Goal: Task Accomplishment & Management: Manage account settings

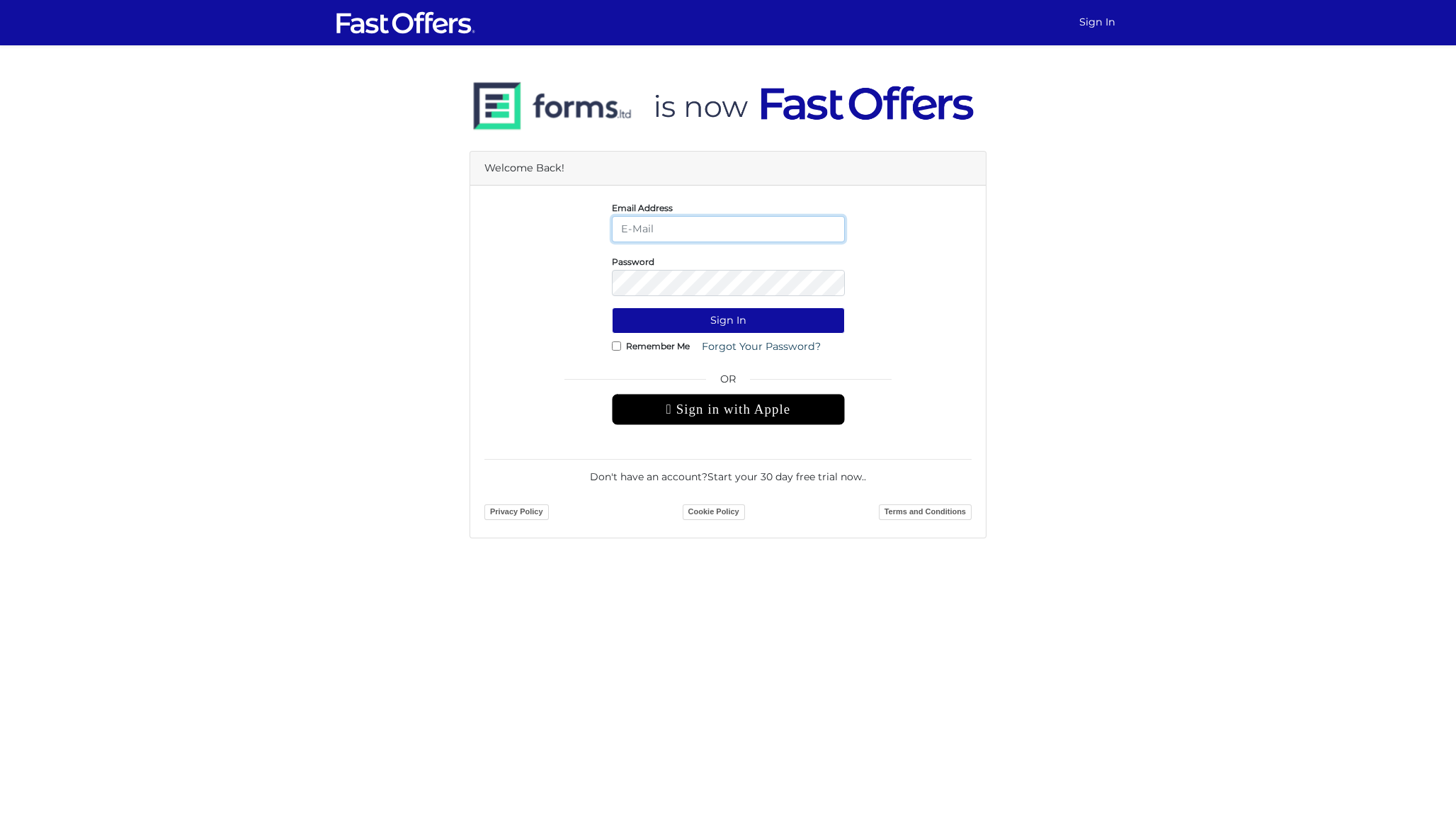
type input "dan@danmilewskirealty.com"
click at [728, 320] on button "Sign In" at bounding box center [728, 320] width 233 height 26
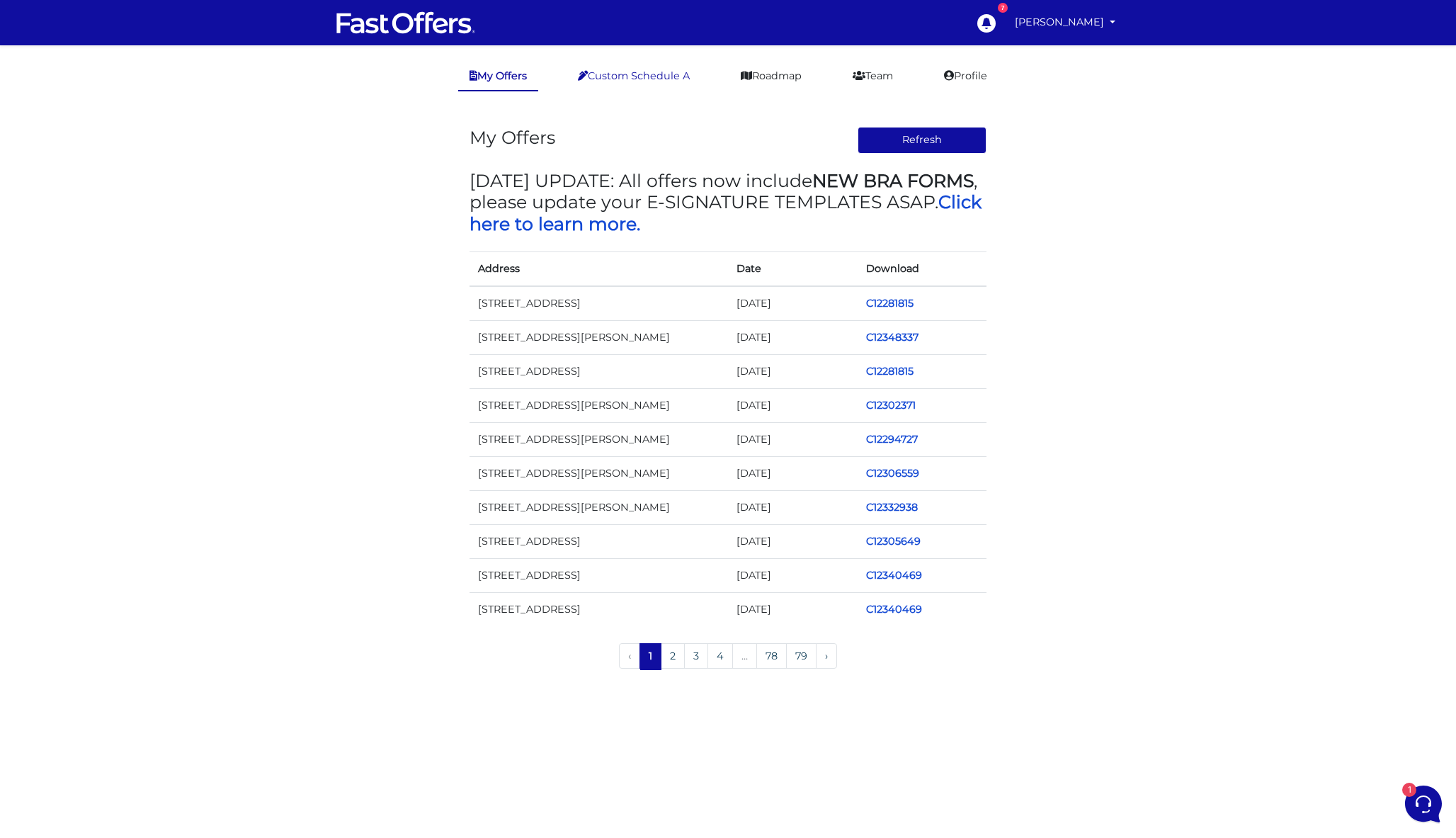
click at [665, 82] on link "Custom Schedule A" at bounding box center [633, 76] width 134 height 28
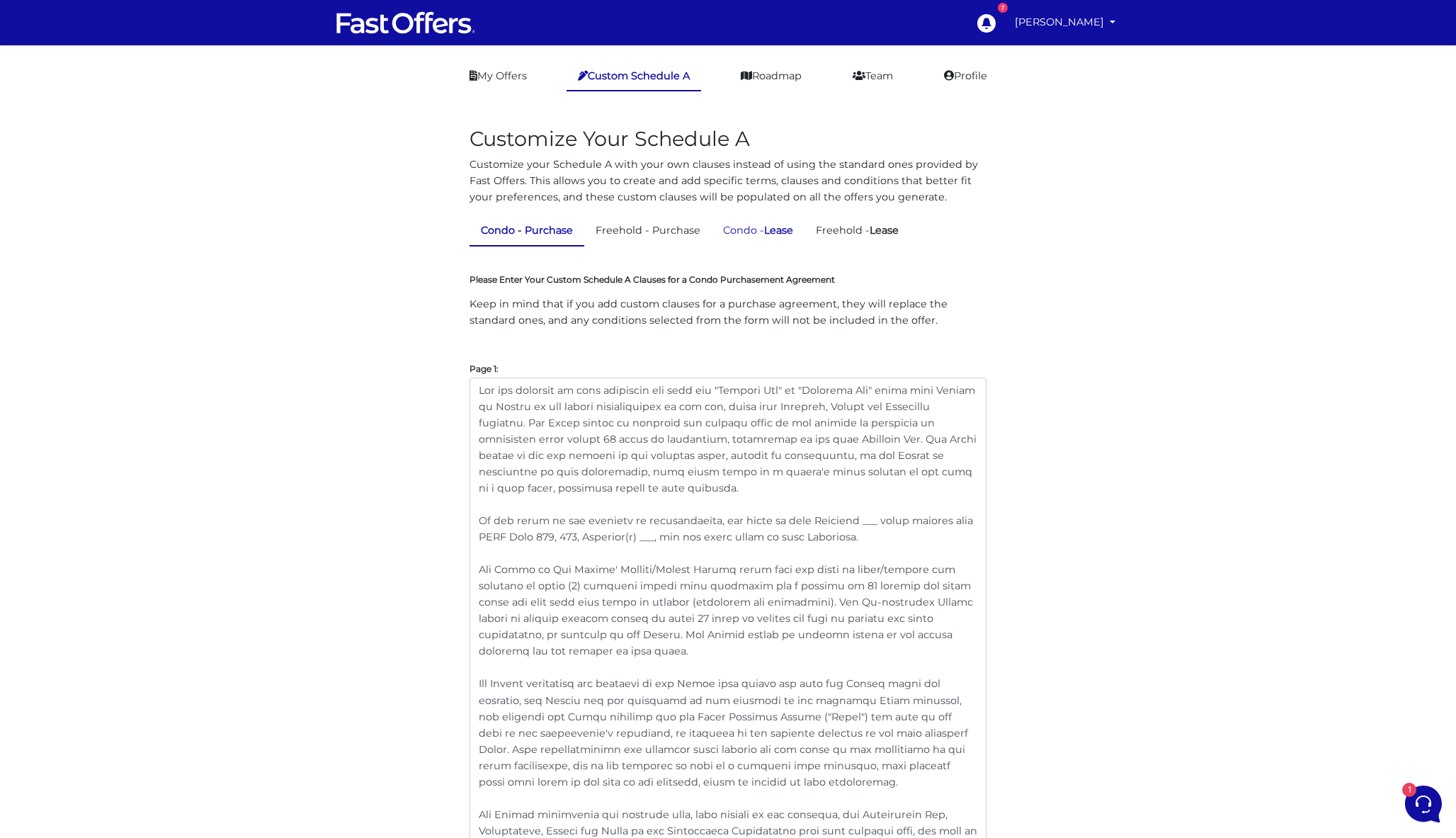
click at [761, 227] on link "Condo - Lease" at bounding box center [757, 230] width 93 height 28
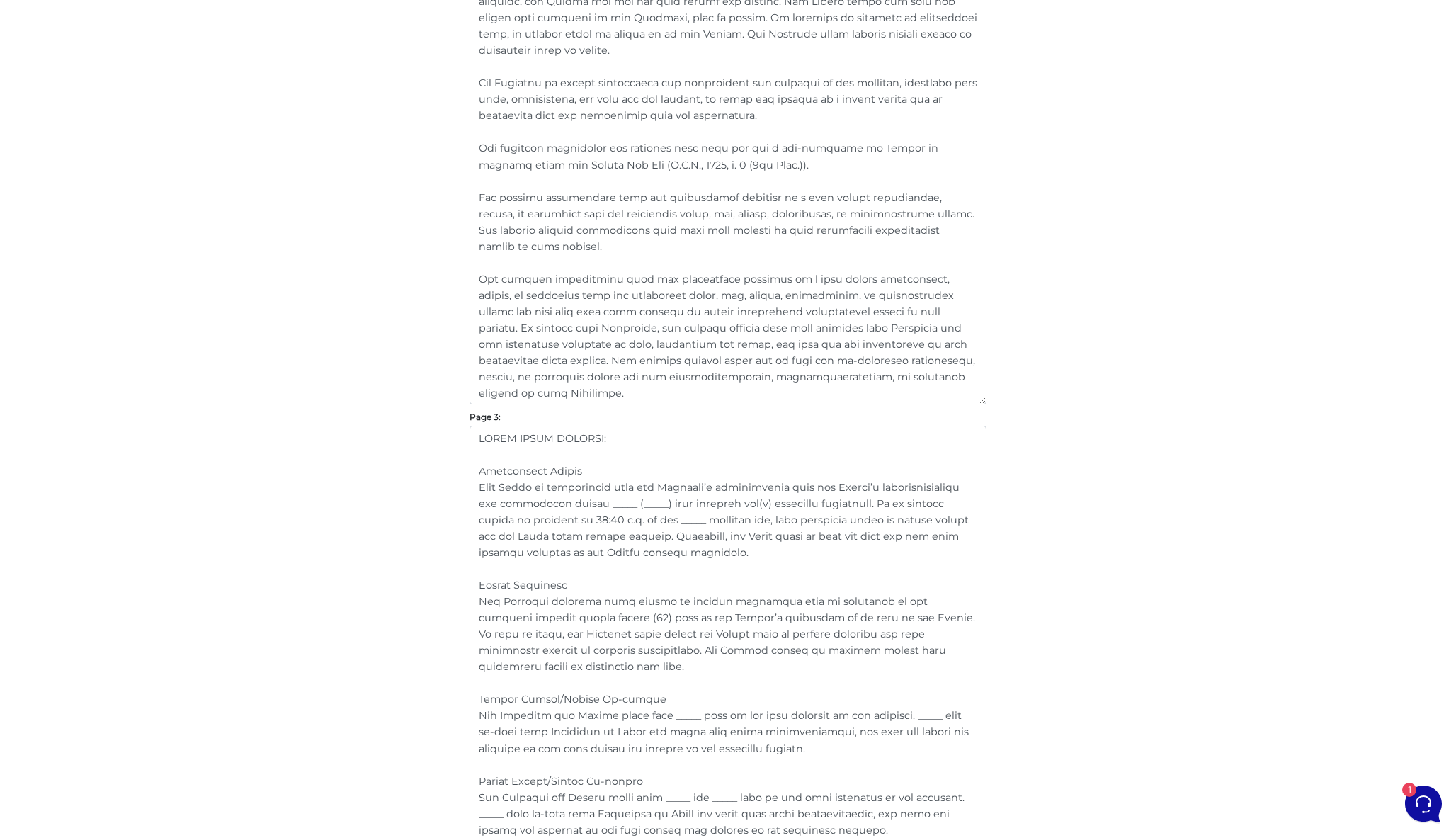
scroll to position [1347, 0]
click at [545, 394] on textarea at bounding box center [728, 123] width 517 height 562
drag, startPoint x: 563, startPoint y: 396, endPoint x: 418, endPoint y: 274, distance: 189.5
click at [418, 274] on div "Customize Your Schedule A Customize your Schedule A with your own clauses inste…" at bounding box center [728, 482] width 807 height 3448
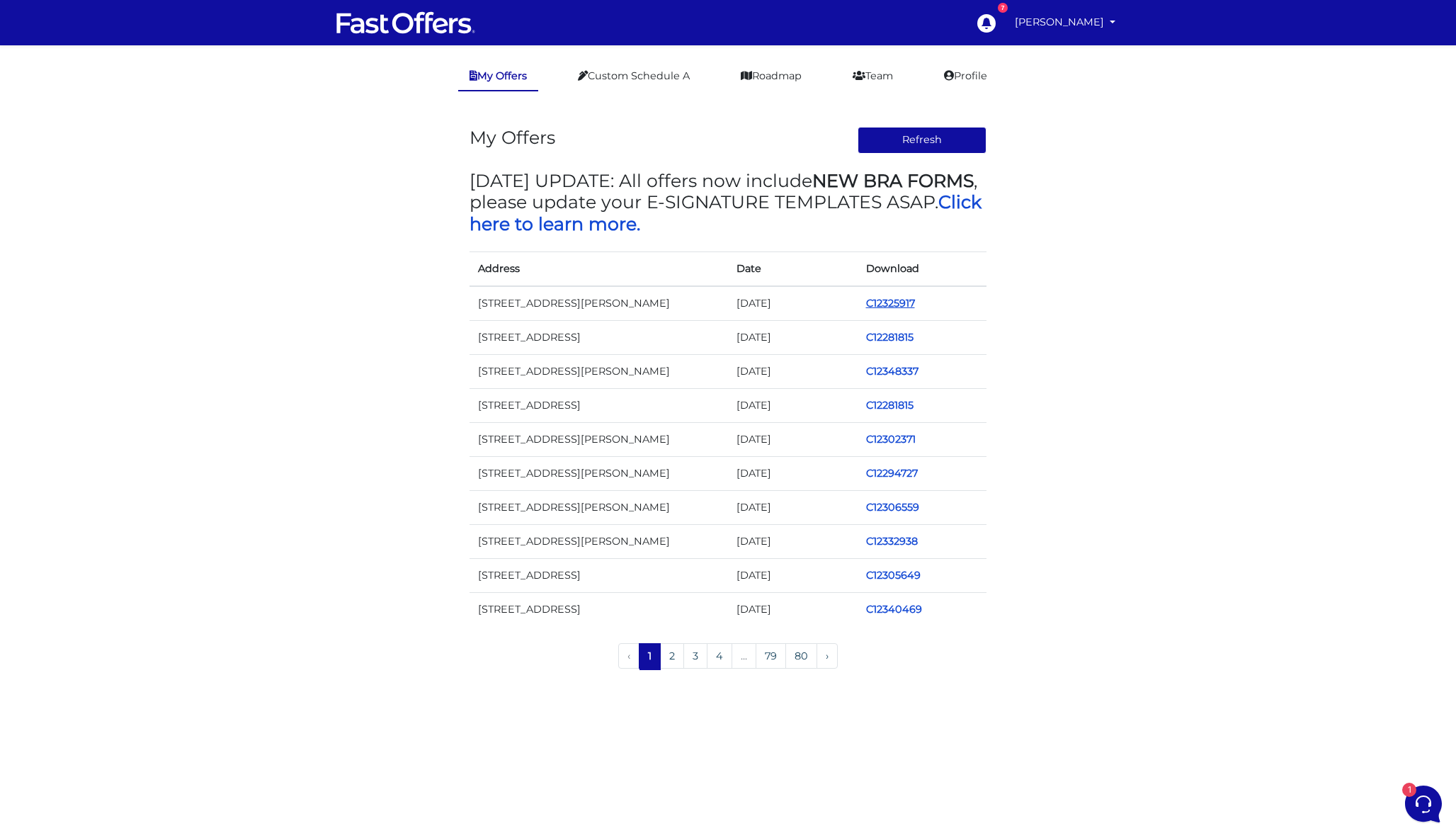
click at [904, 300] on link "C12325917" at bounding box center [890, 303] width 49 height 13
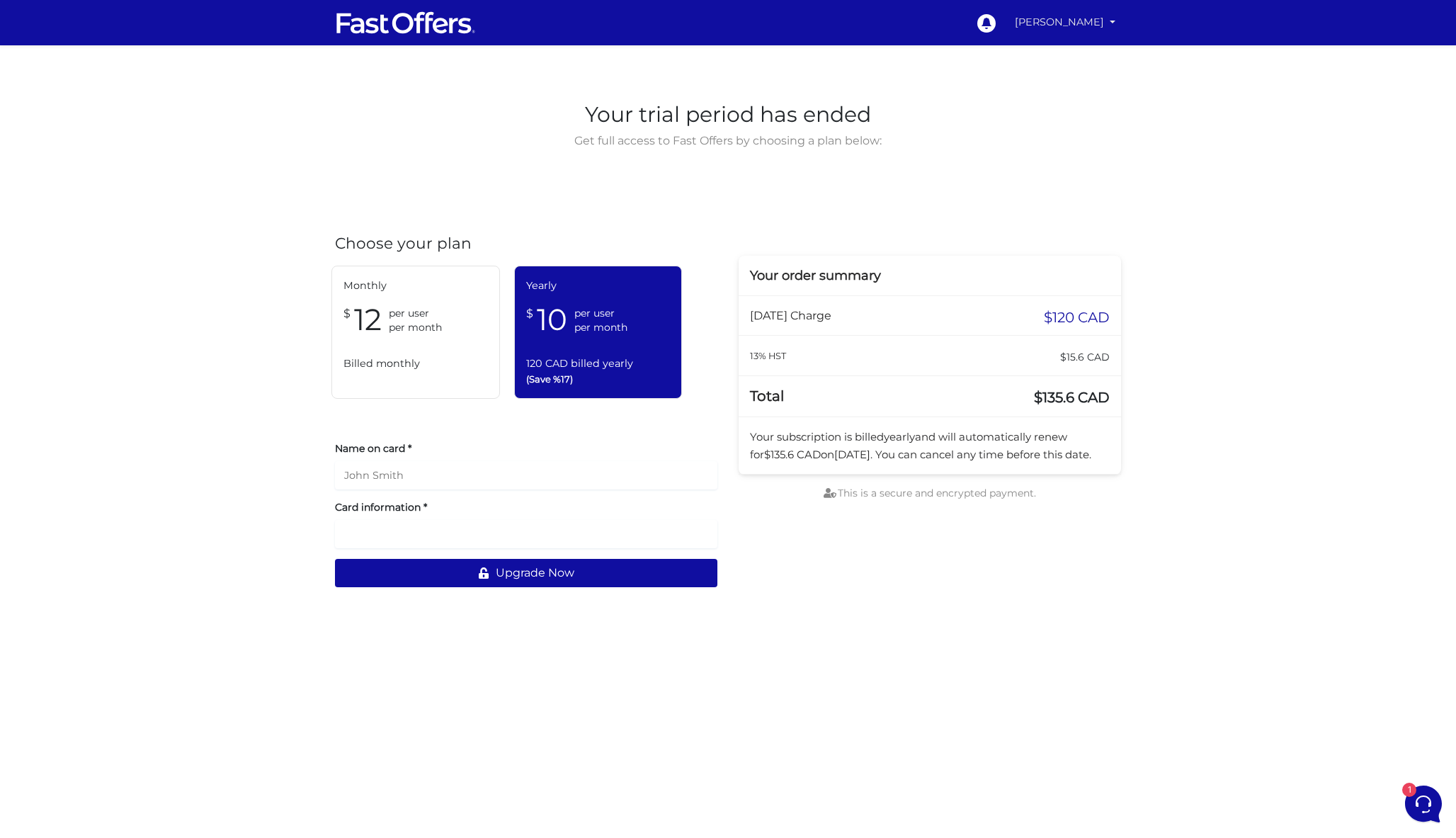
click at [1062, 19] on link "[PERSON_NAME]" at bounding box center [1064, 22] width 112 height 28
click at [1064, 49] on link "My Offers" at bounding box center [1064, 55] width 112 height 22
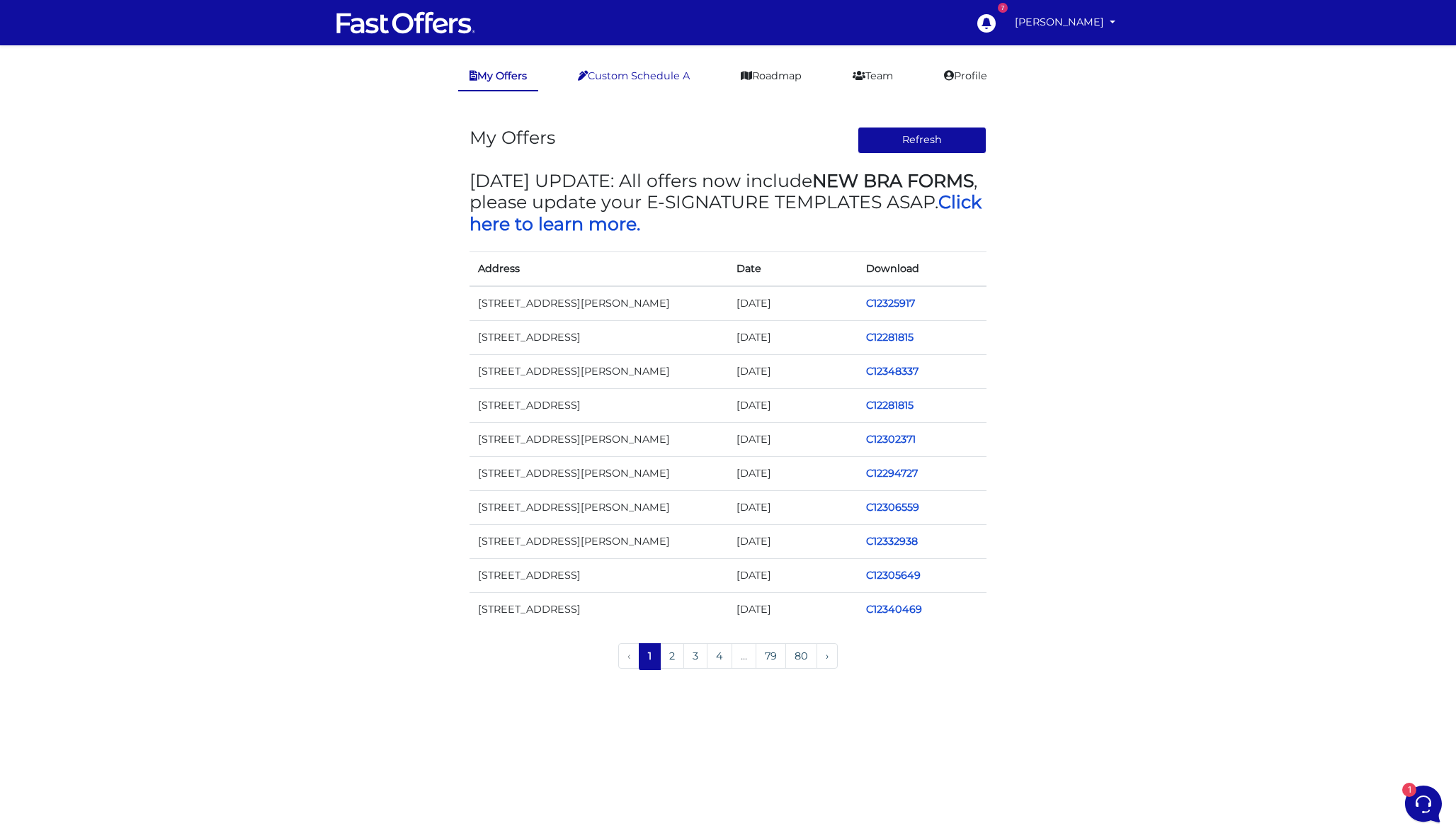
click at [669, 85] on link "Custom Schedule A" at bounding box center [633, 76] width 134 height 28
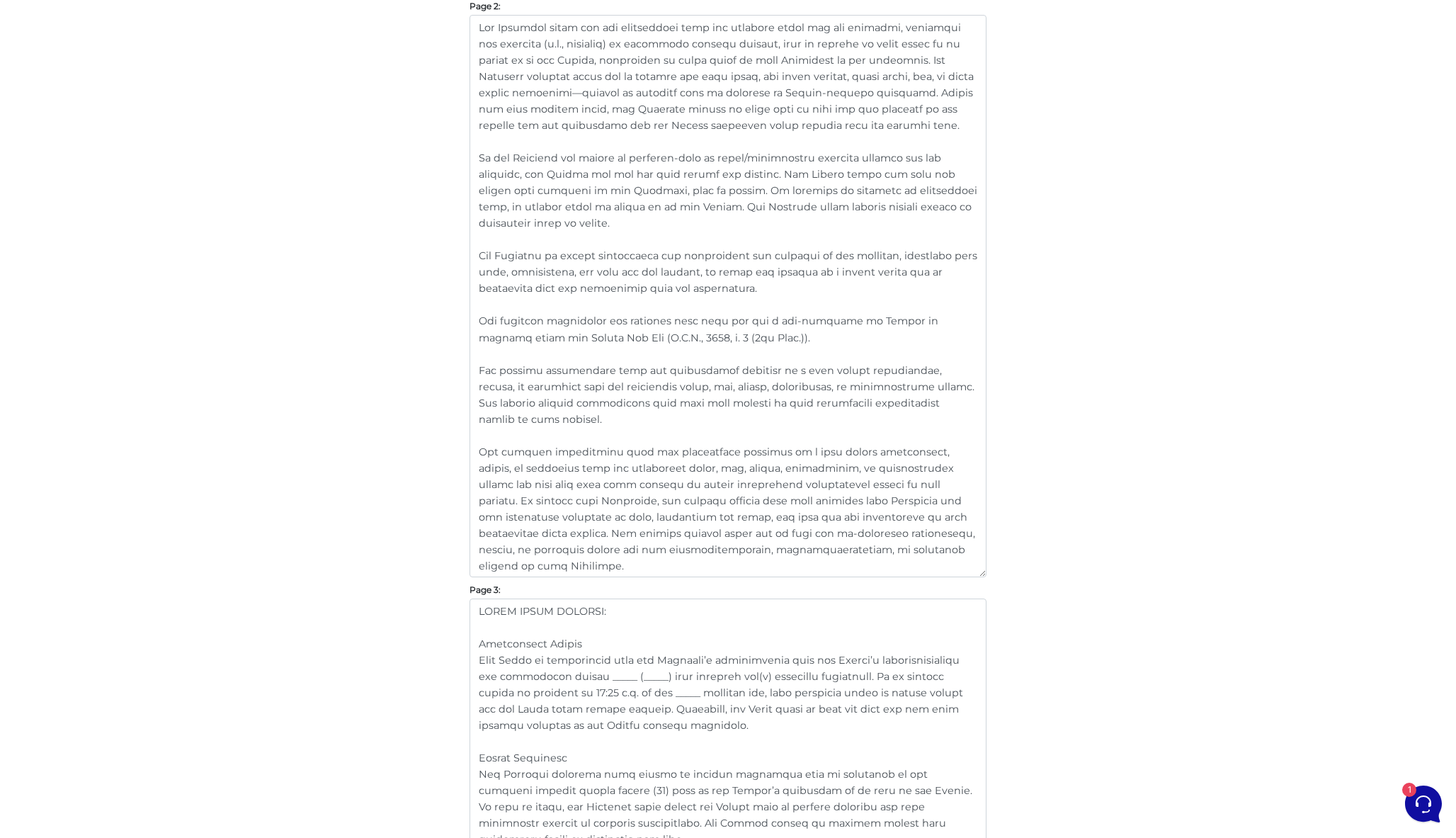
scroll to position [1181, 0]
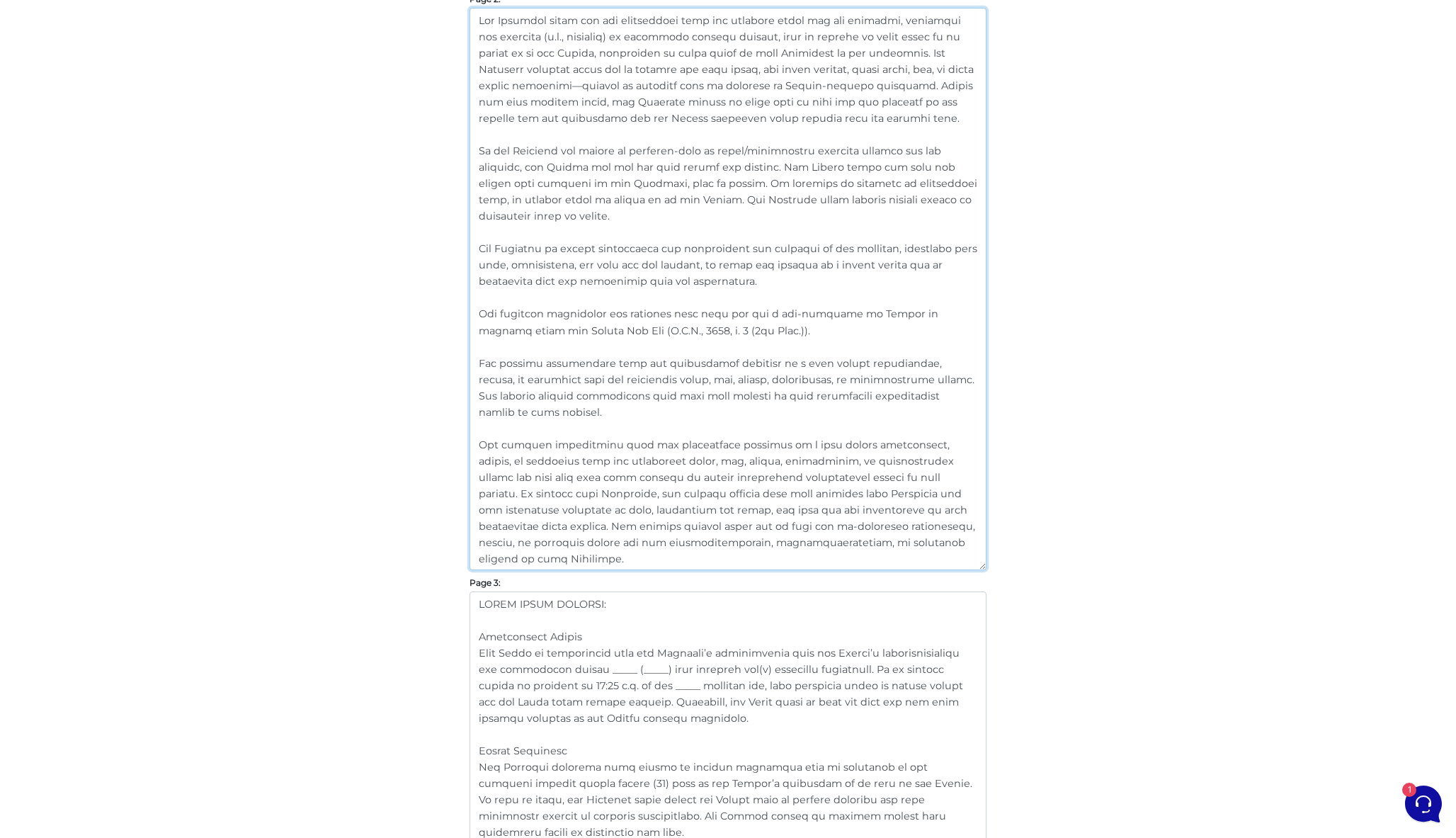
drag, startPoint x: 564, startPoint y: 412, endPoint x: 462, endPoint y: 360, distance: 114.5
click at [462, 360] on div "Customize Your Schedule A Customize your Schedule A with your own clauses inste…" at bounding box center [728, 648] width 538 height 3448
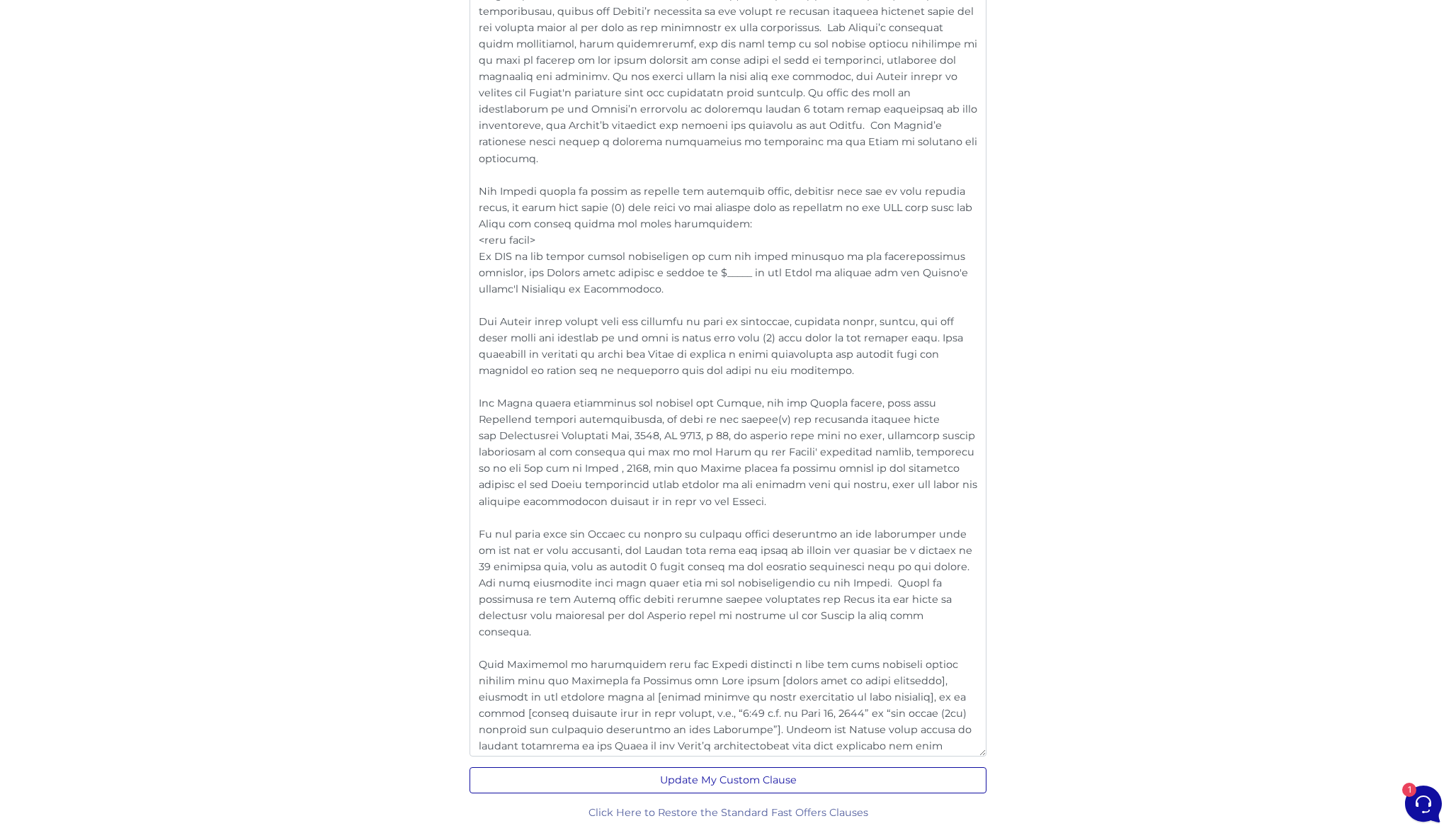
scroll to position [2650, 0]
type textarea "The Landlord shall pay all maintenance fees and property taxes for the premises…"
click at [743, 775] on button "Update My Custom Clause" at bounding box center [728, 780] width 517 height 26
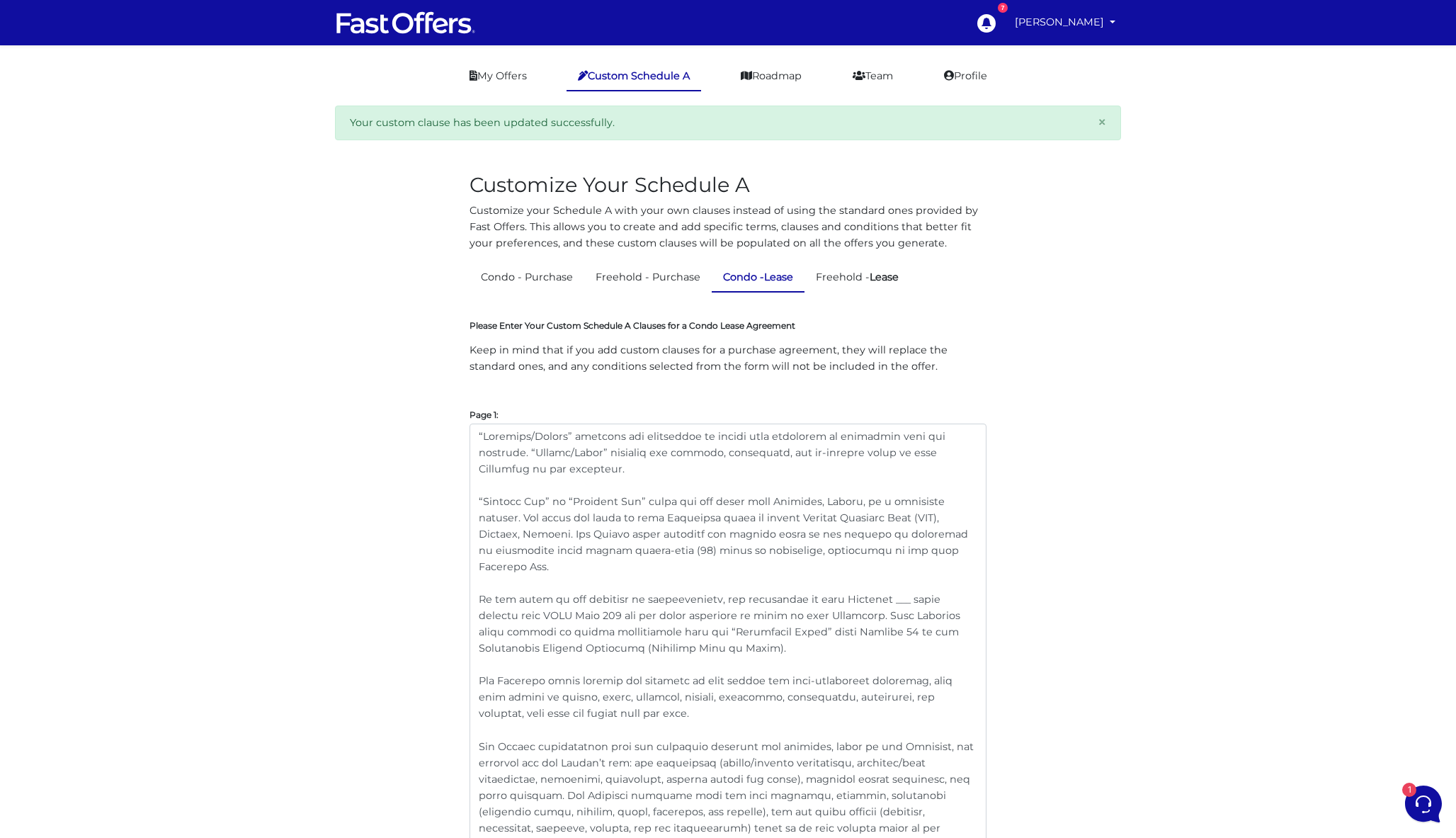
click at [512, 272] on link "Condo - Purchase" at bounding box center [527, 277] width 114 height 28
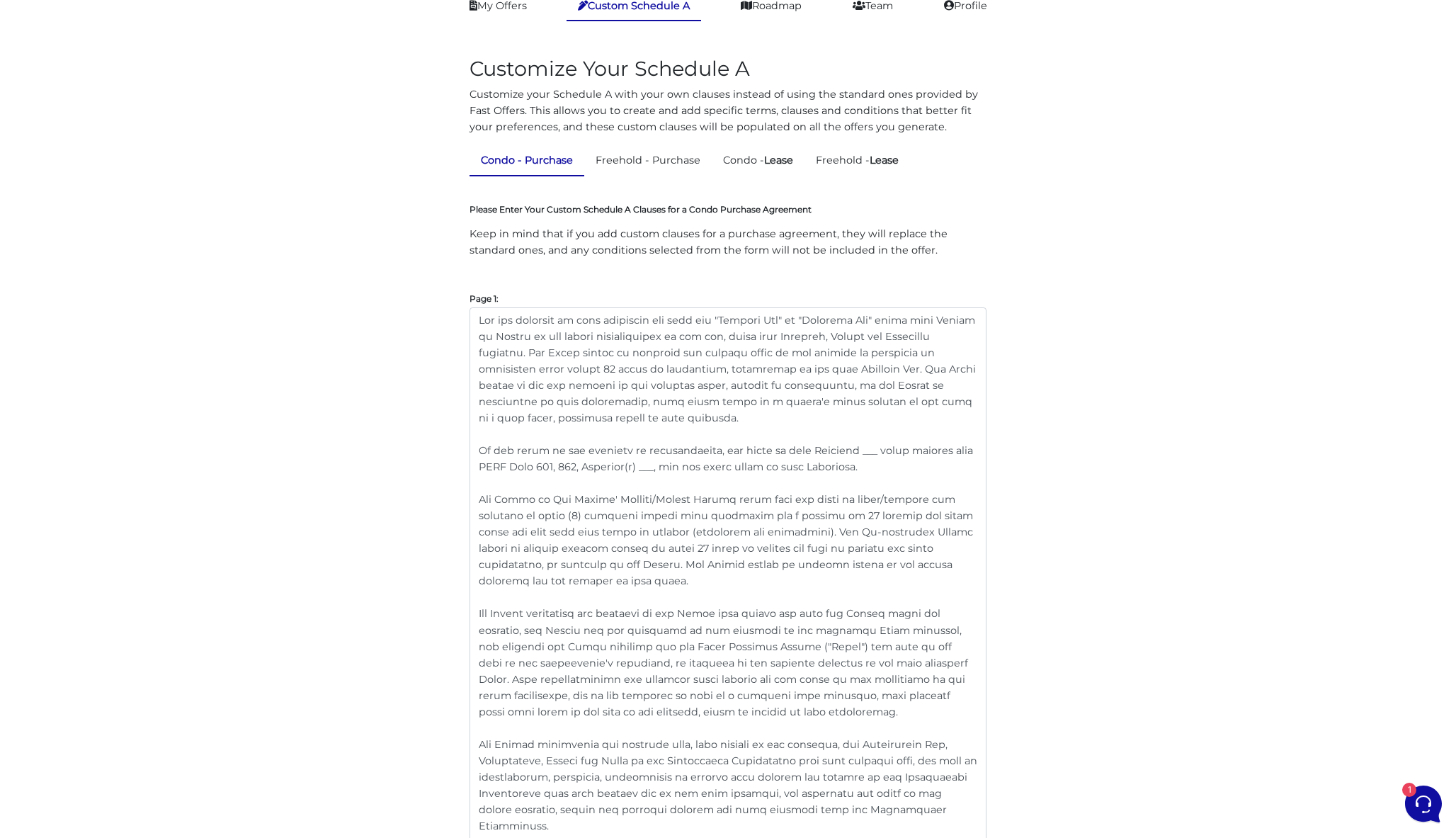
scroll to position [97, 0]
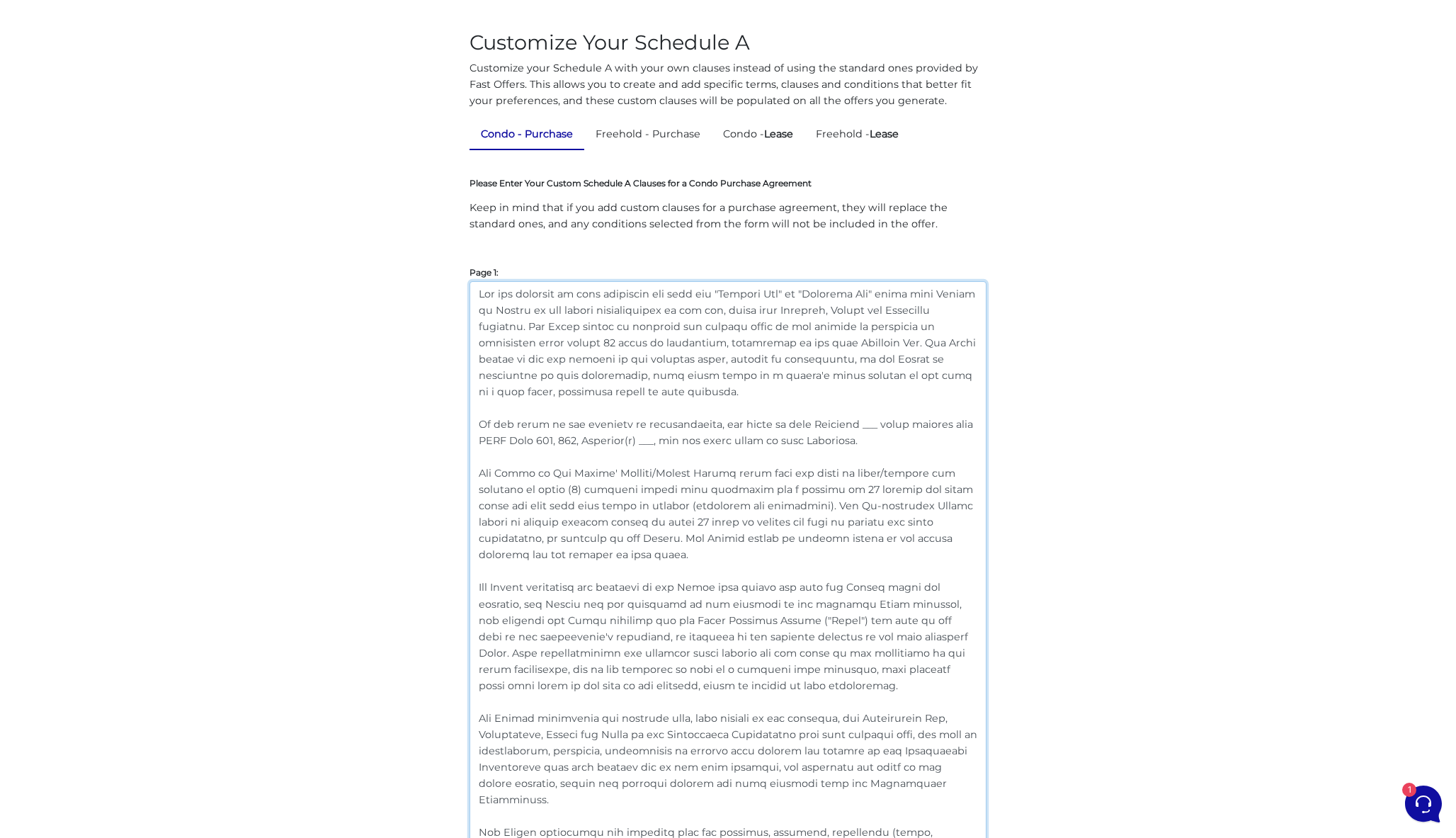
drag, startPoint x: 699, startPoint y: 390, endPoint x: 370, endPoint y: 246, distance: 359.1
click at [701, 299] on textarea at bounding box center [728, 644] width 517 height 725
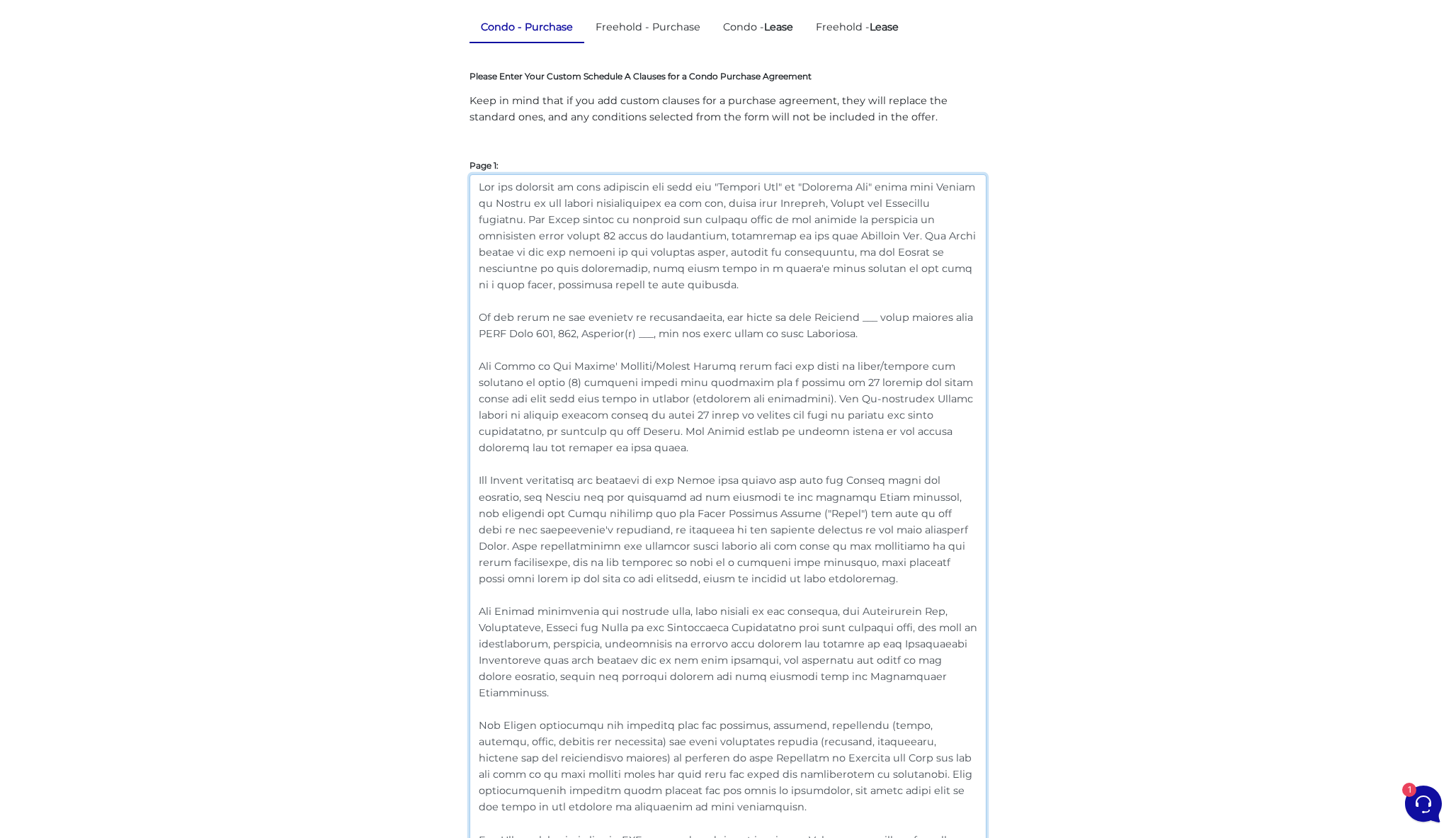
scroll to position [53, 0]
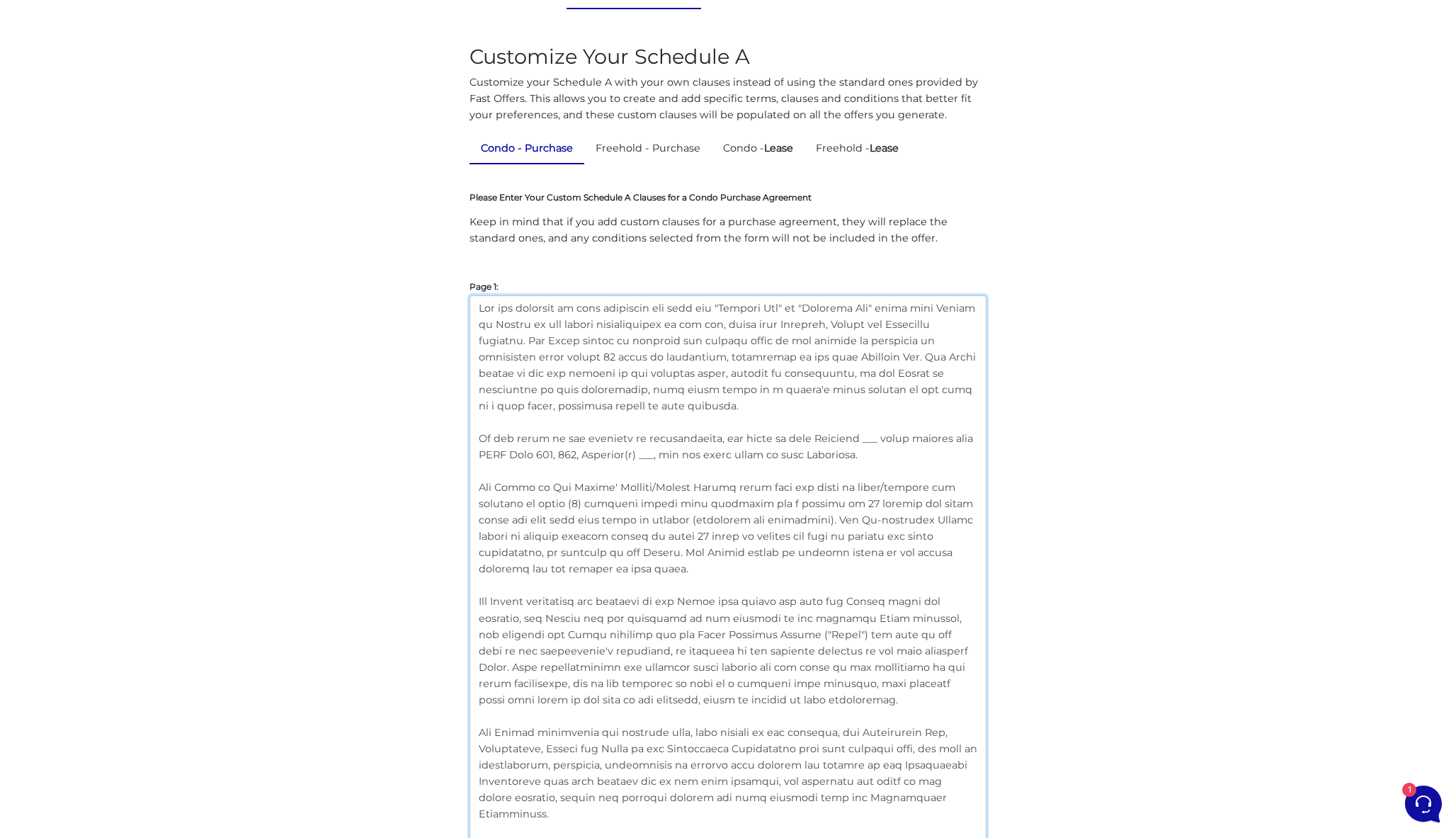
drag, startPoint x: 953, startPoint y: 270, endPoint x: 455, endPoint y: -50, distance: 591.9
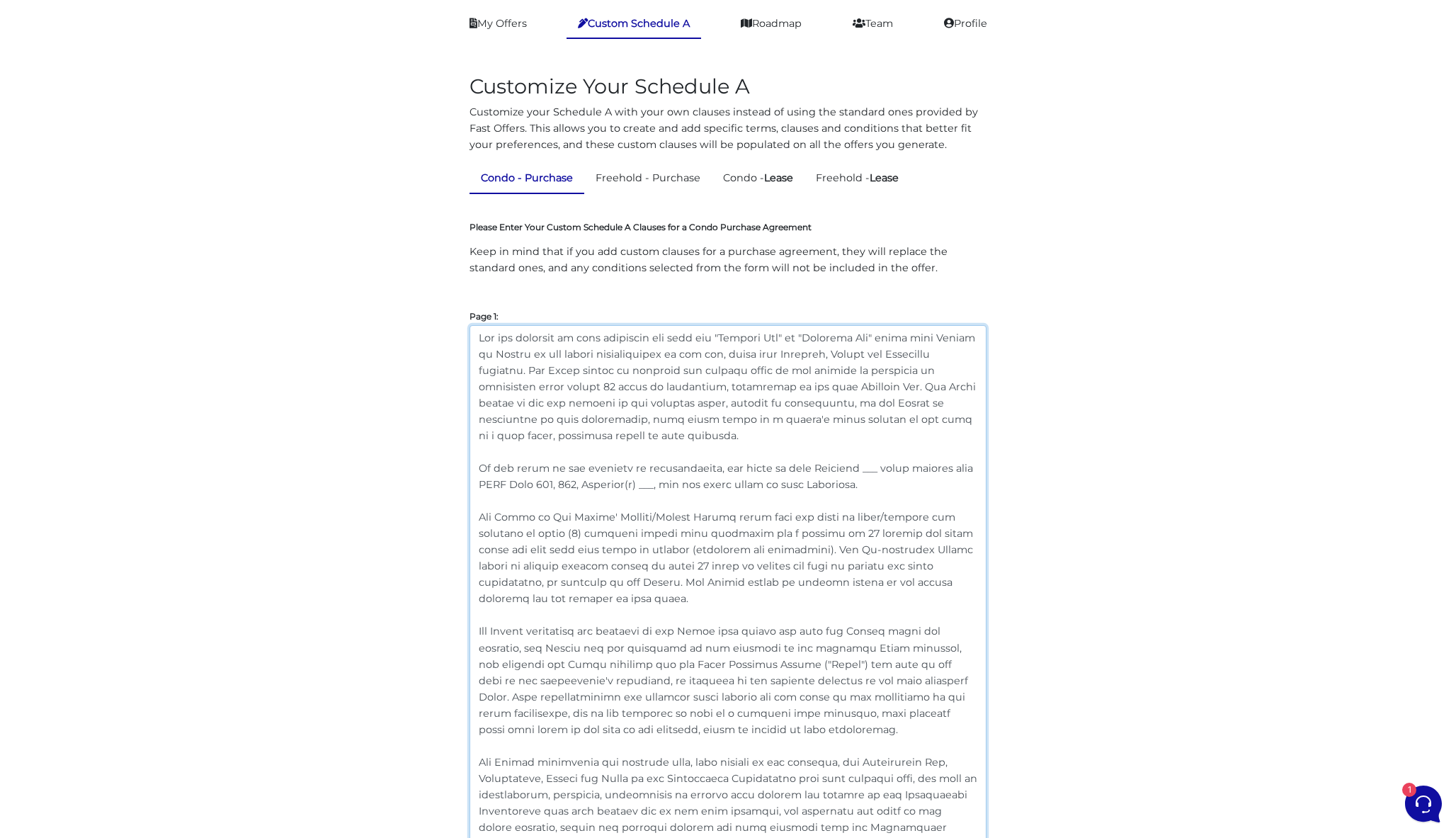
click at [726, 346] on textarea at bounding box center [728, 687] width 517 height 725
click at [714, 434] on textarea at bounding box center [728, 687] width 517 height 725
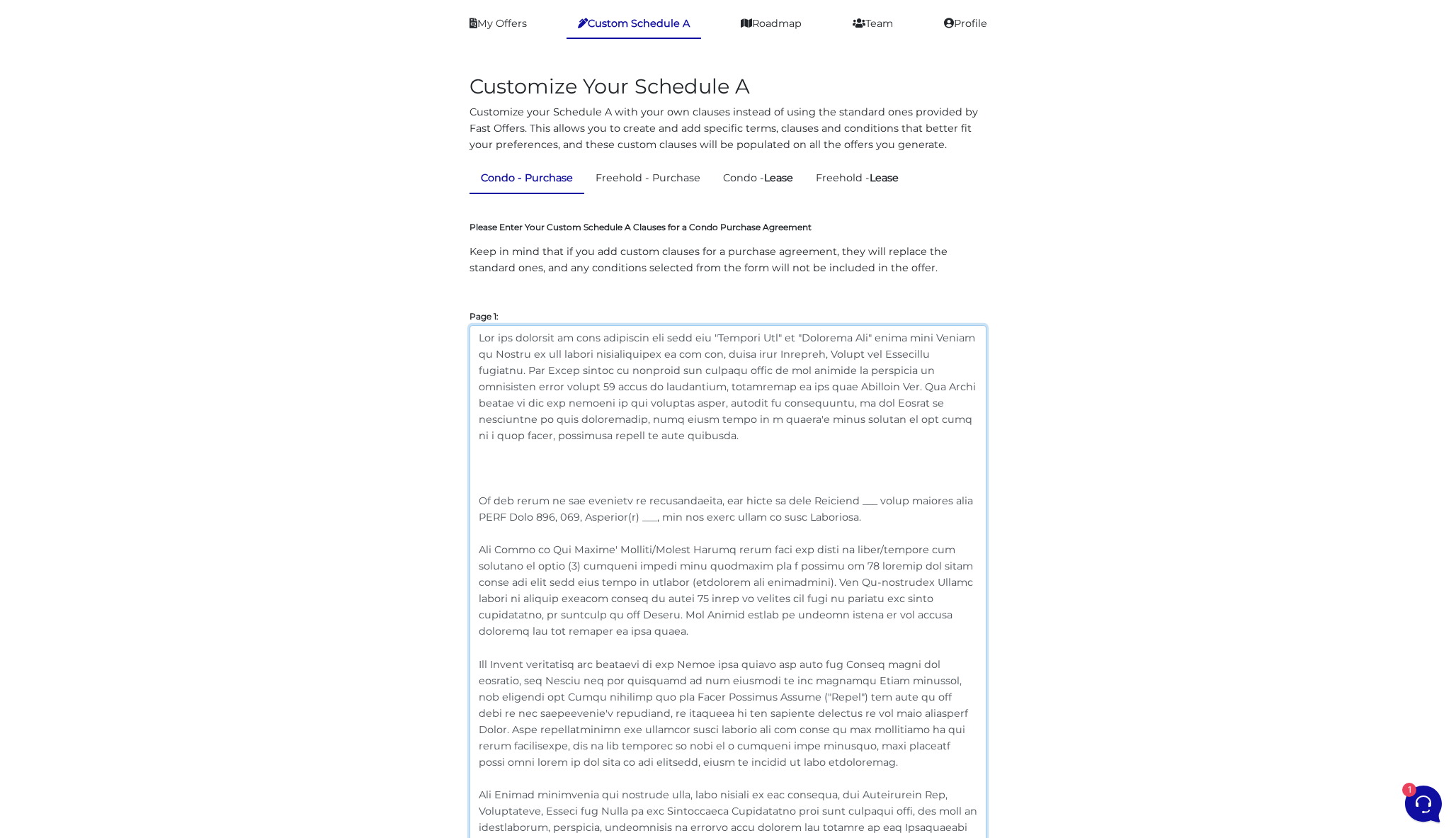
paste textarea "In the event of any conflict, inconsistency, or ambiguity, the provisions of th…"
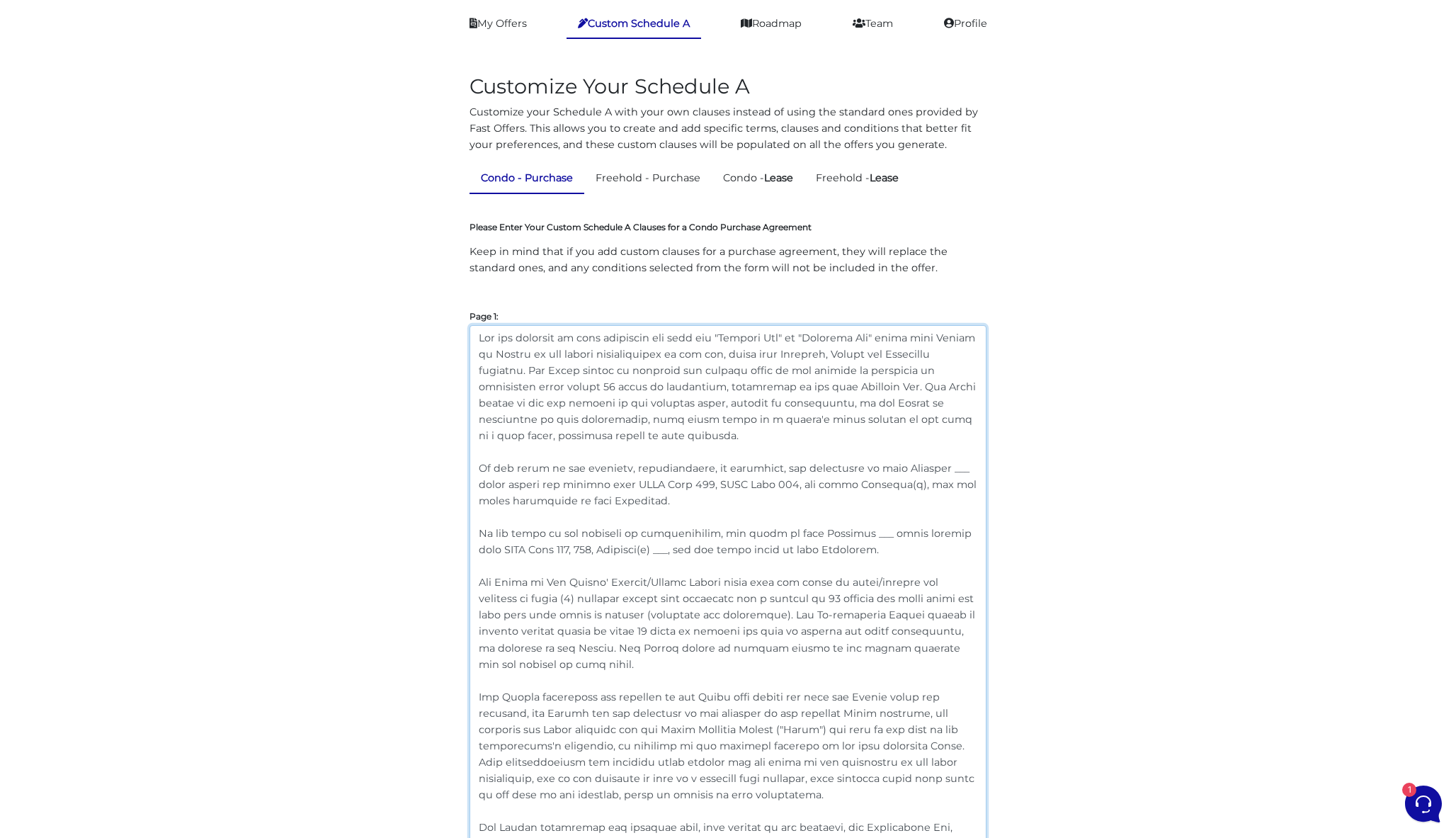
click at [600, 482] on textarea at bounding box center [728, 720] width 517 height 790
click at [686, 485] on textarea at bounding box center [728, 720] width 517 height 790
click at [768, 524] on textarea at bounding box center [728, 720] width 517 height 790
drag, startPoint x: 760, startPoint y: 485, endPoint x: 690, endPoint y: 484, distance: 70.0
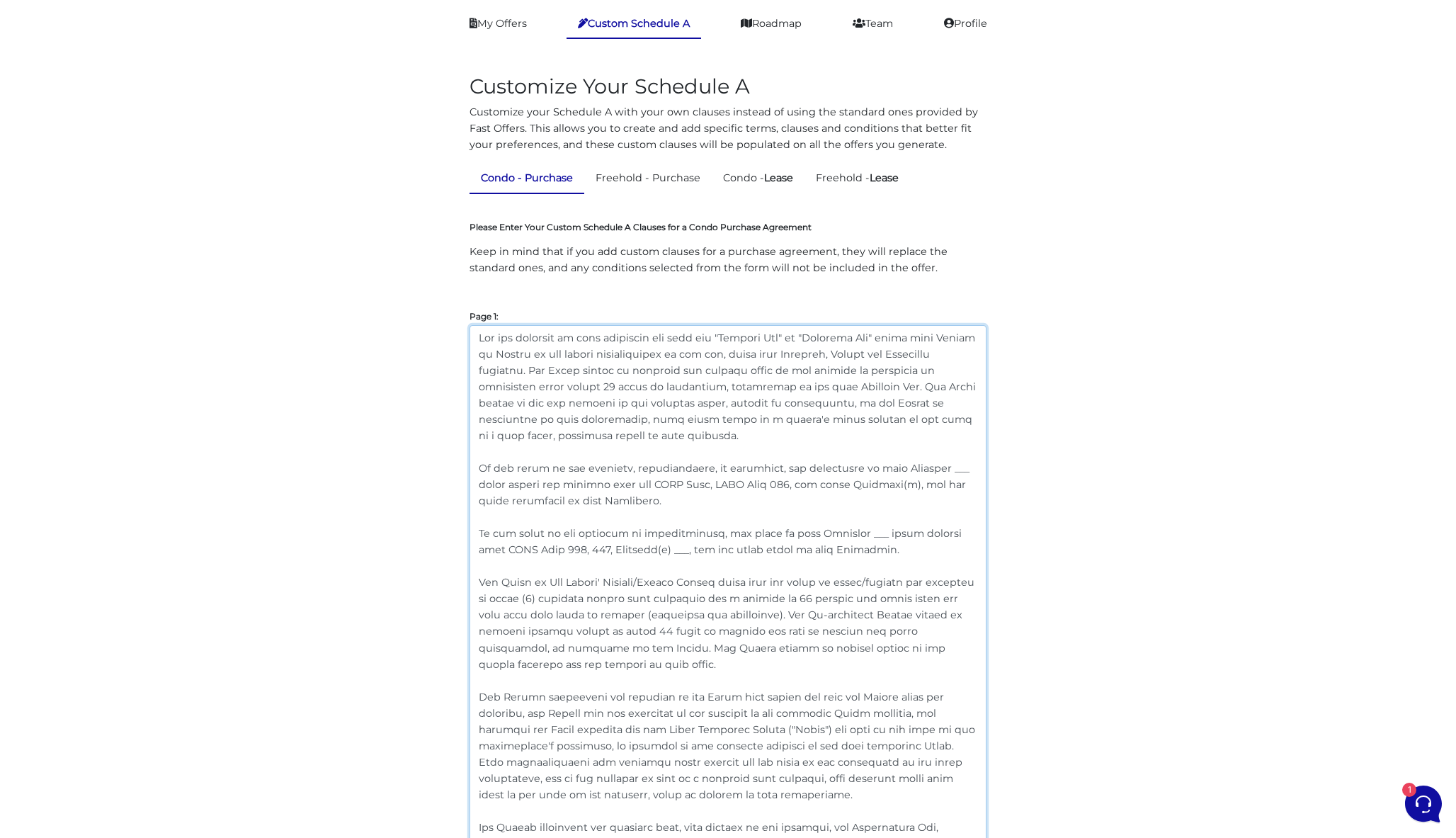
click at [690, 484] on textarea at bounding box center [728, 720] width 517 height 790
click at [771, 535] on textarea at bounding box center [728, 720] width 517 height 790
drag, startPoint x: 559, startPoint y: 500, endPoint x: 456, endPoint y: 469, distance: 107.6
type textarea "For all purposes of this agreement the term use "Banking Day" or "Business Day"…"
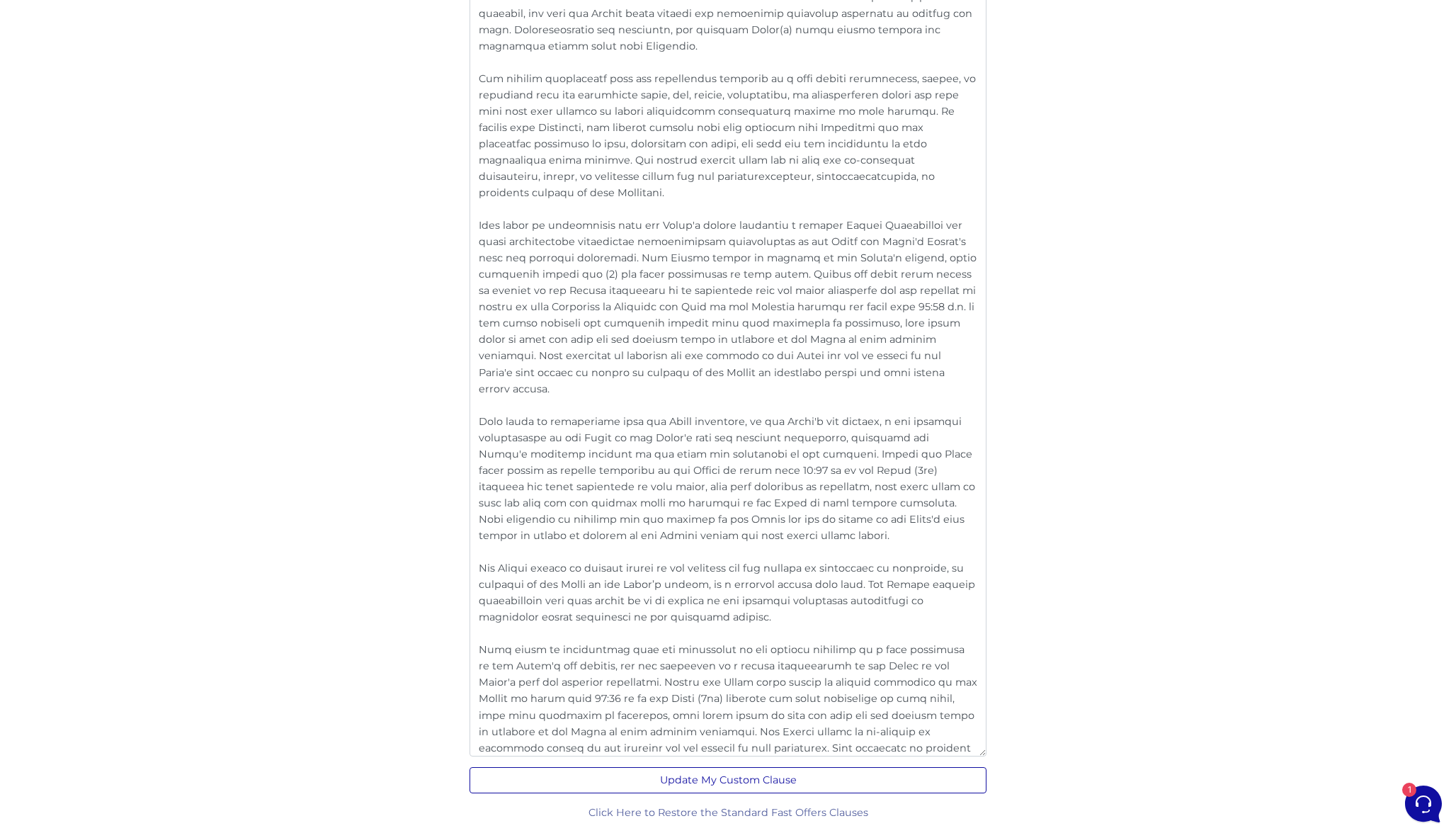
scroll to position [2183, 0]
click at [758, 768] on button "Update My Custom Clause" at bounding box center [728, 780] width 517 height 26
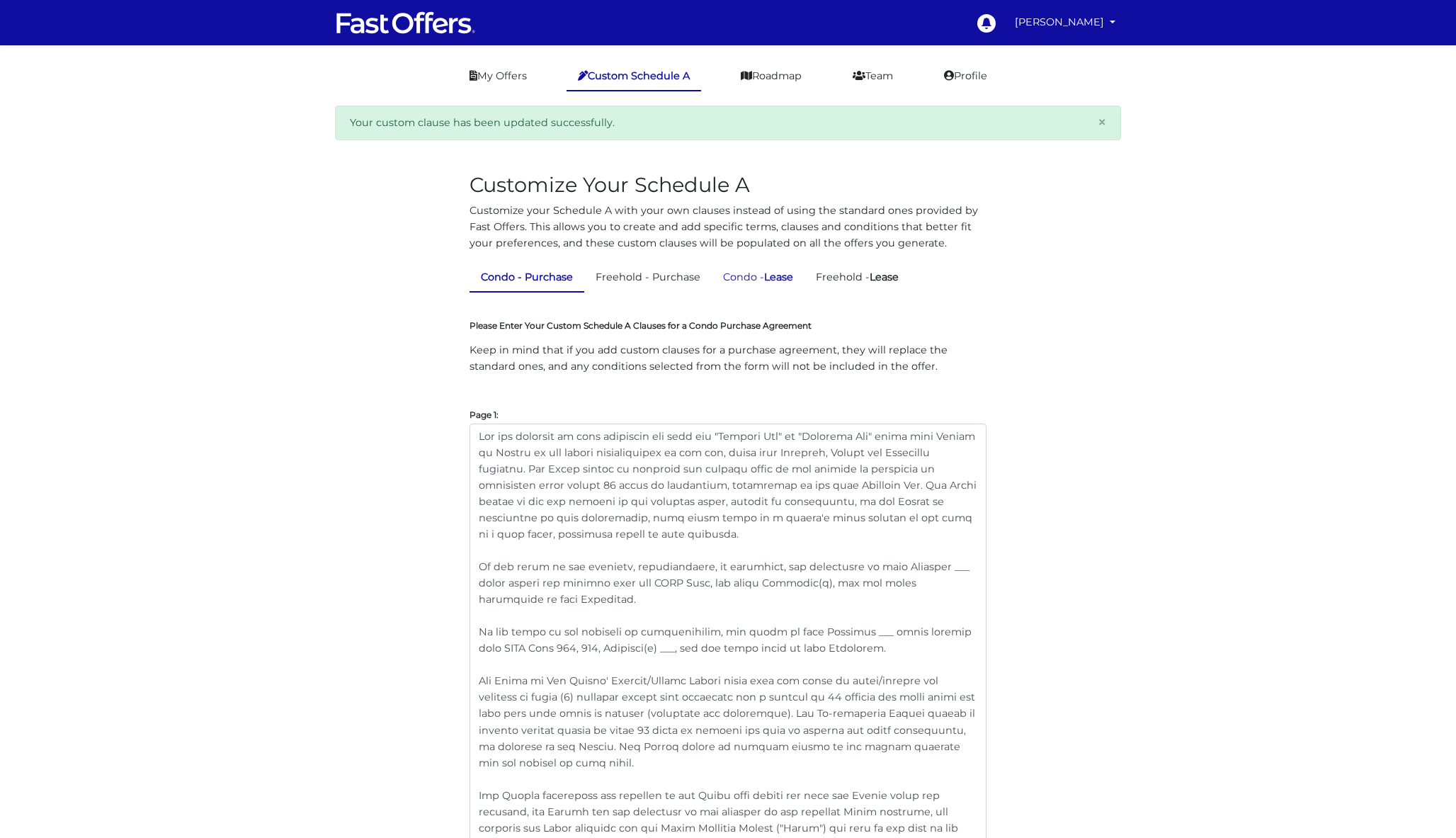
click at [761, 280] on link "Condo - Lease" at bounding box center [757, 277] width 93 height 28
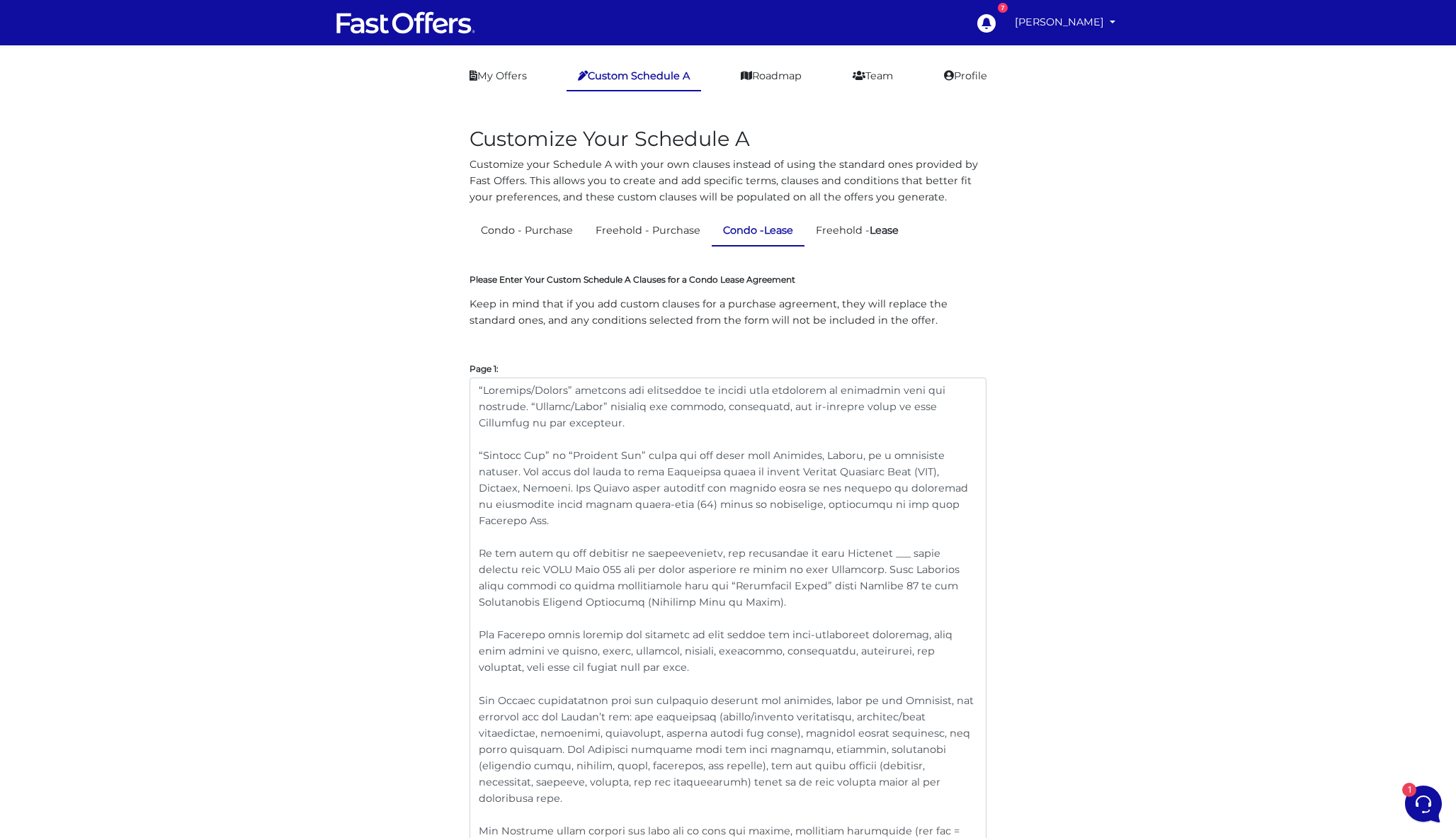
scroll to position [65, 0]
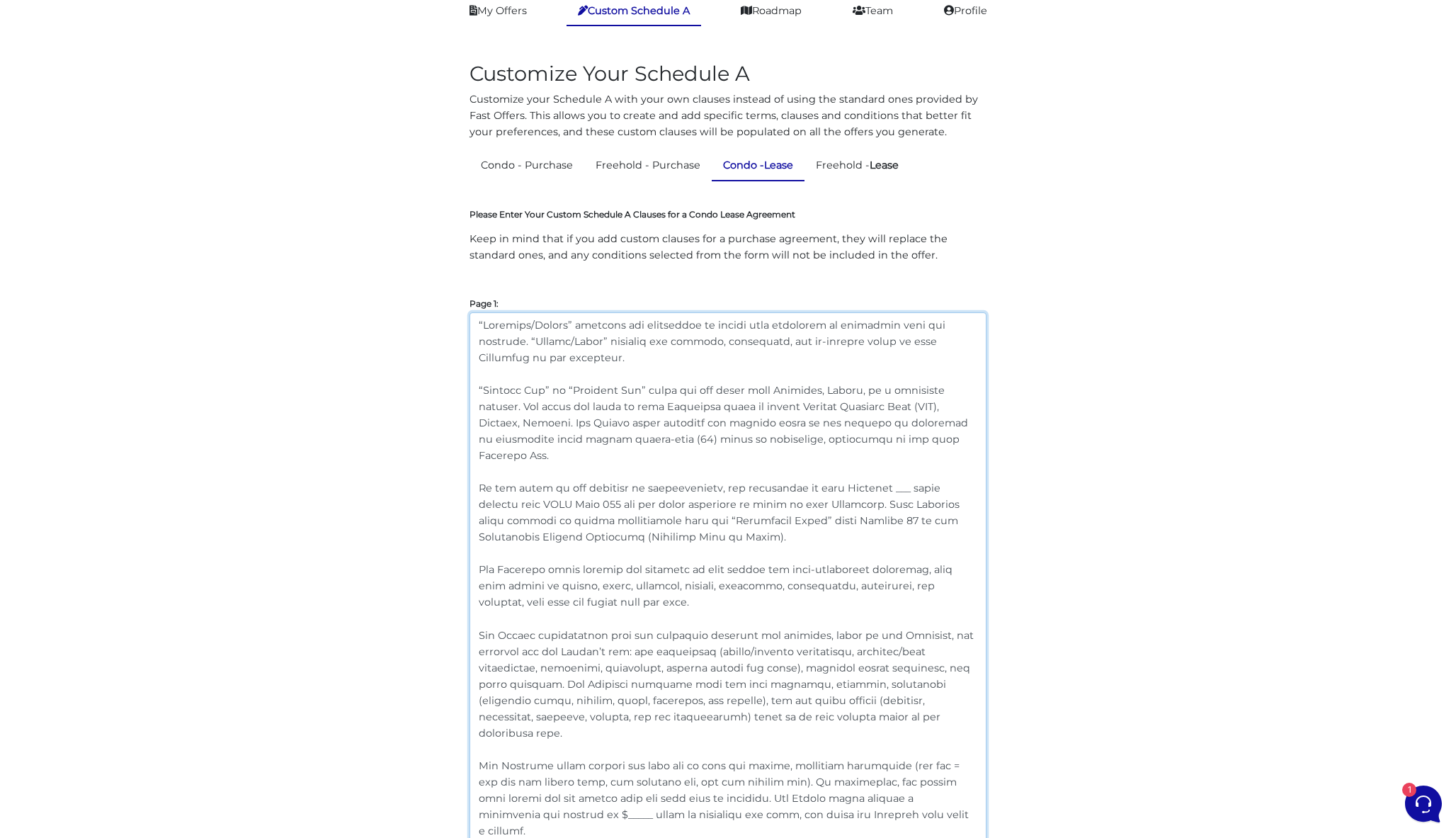
click at [574, 451] on textarea at bounding box center [728, 707] width 517 height 790
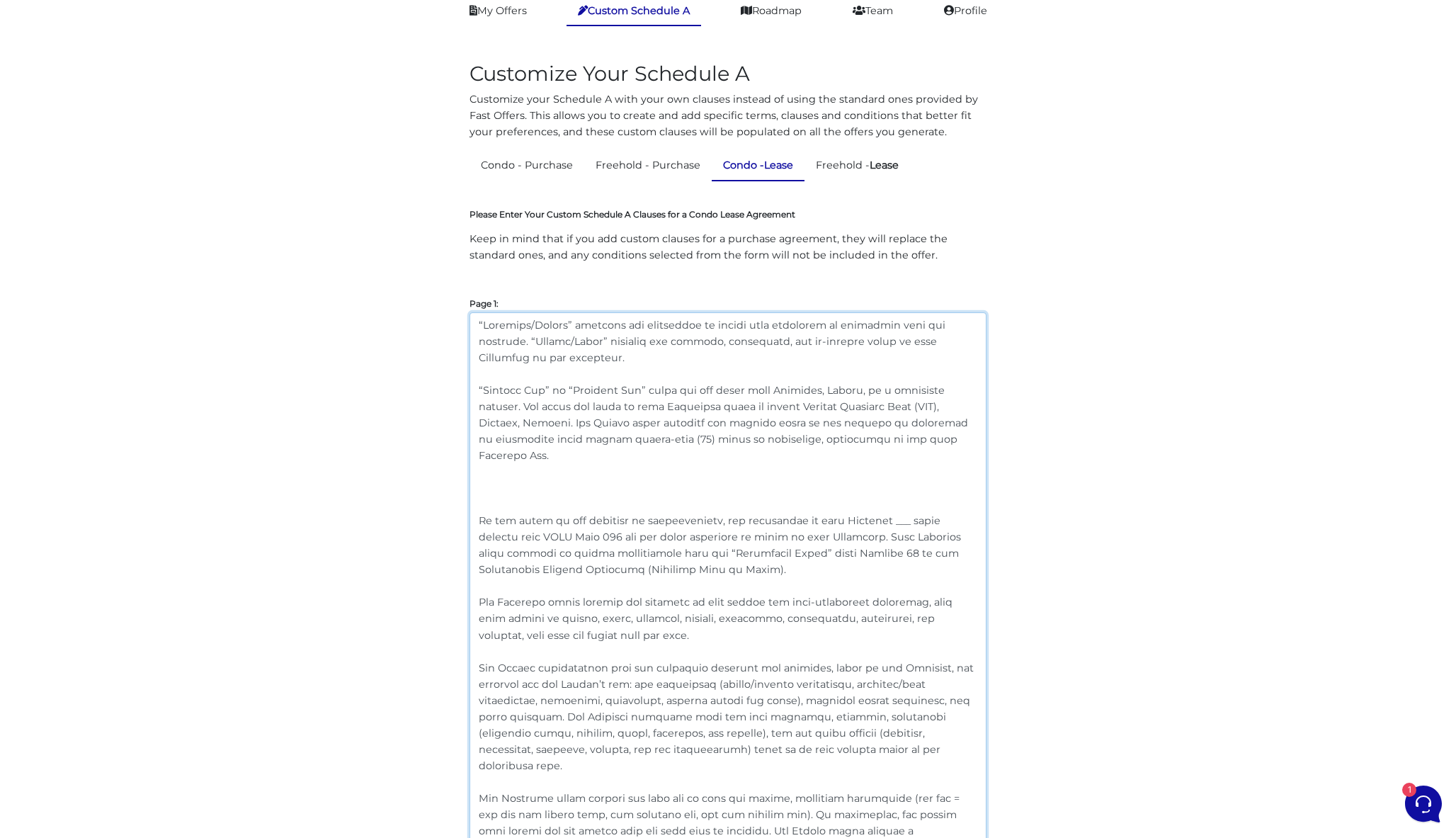
paste textarea "In the event of any conflict, inconsistency, or ambiguity, the provisions of th…"
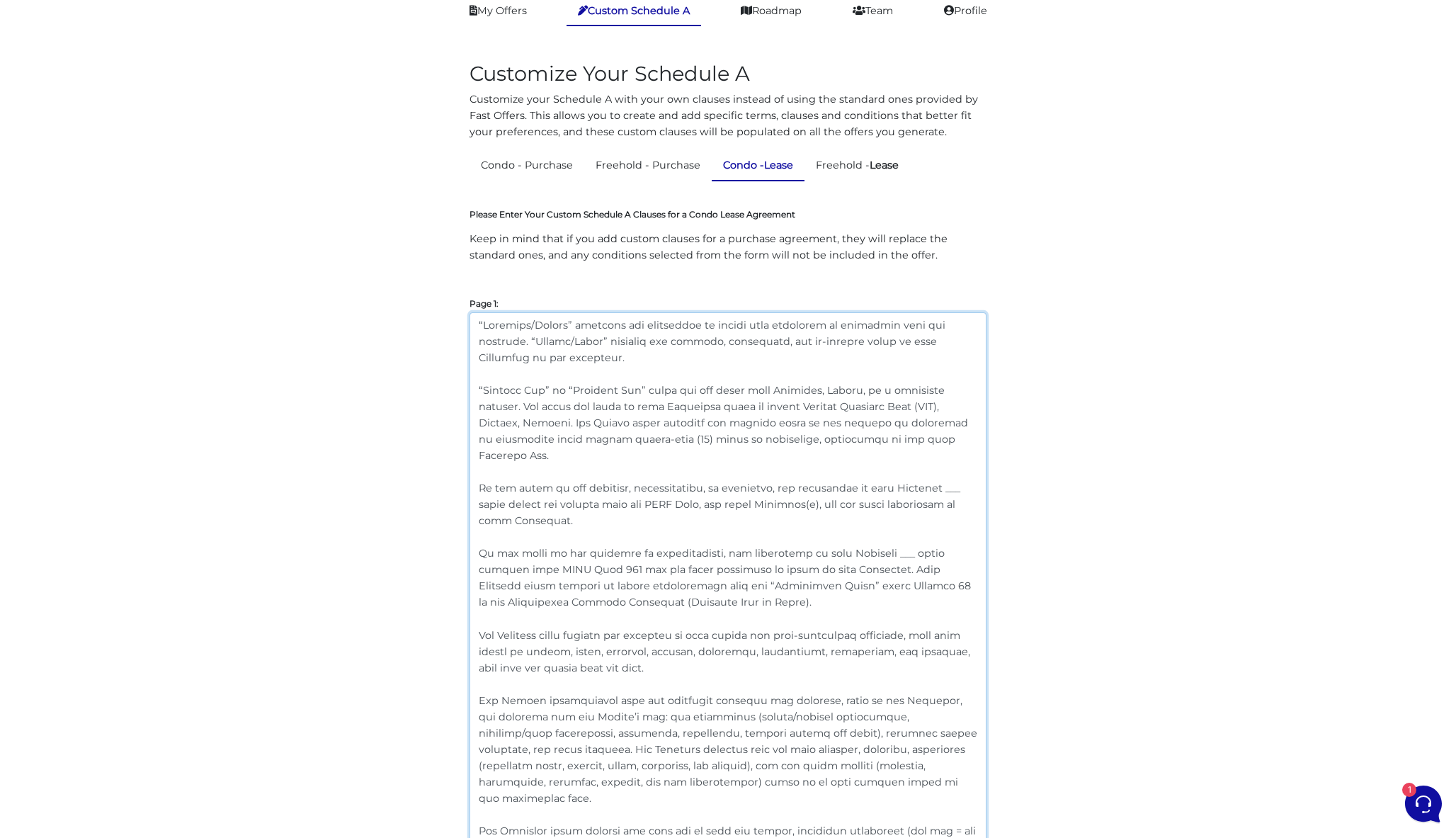
scroll to position [82, 0]
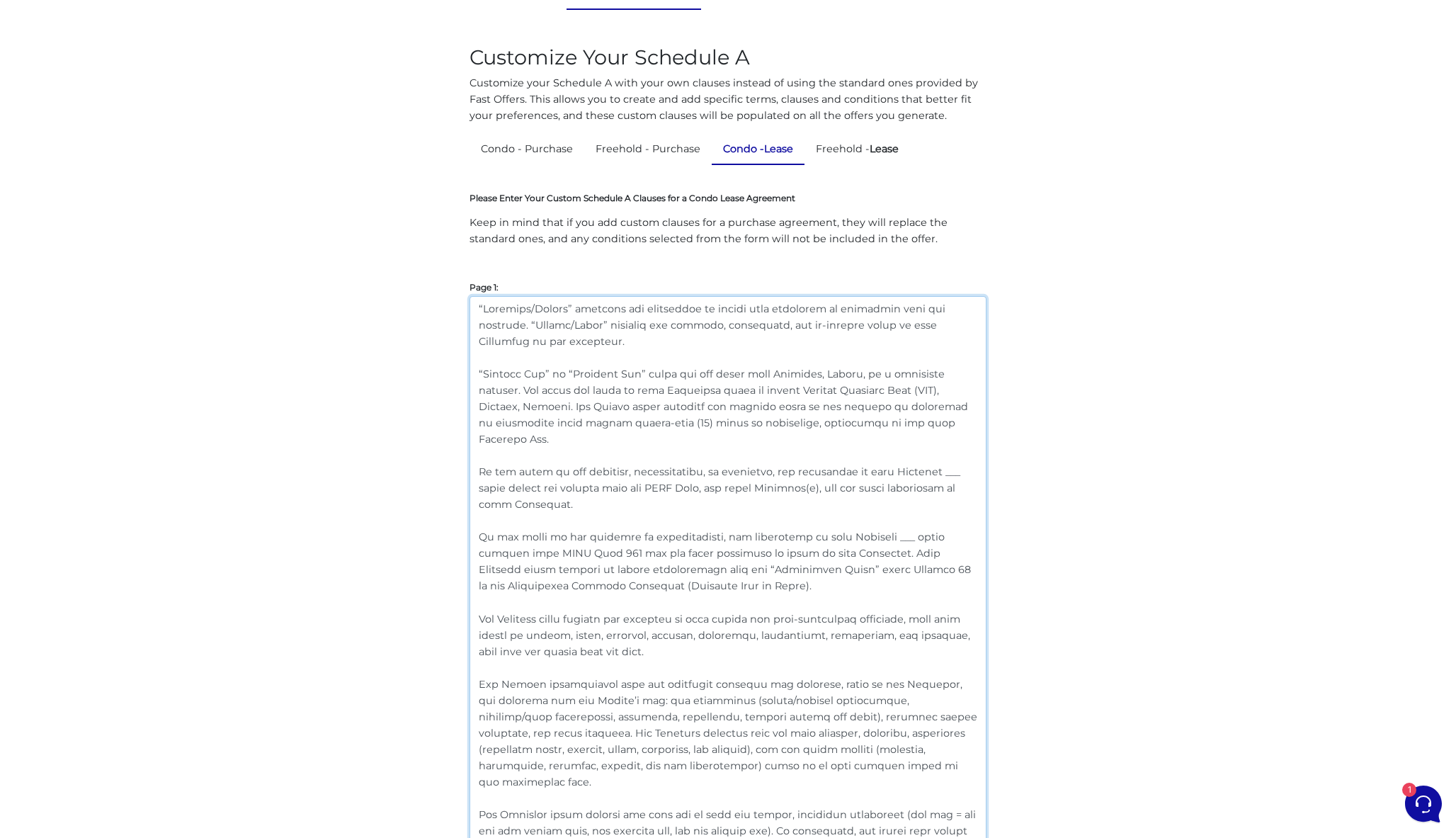
click at [924, 471] on textarea at bounding box center [728, 724] width 517 height 856
click at [926, 471] on textarea at bounding box center [728, 724] width 517 height 856
click at [762, 537] on textarea at bounding box center [728, 724] width 517 height 856
click at [673, 488] on textarea at bounding box center [728, 724] width 517 height 856
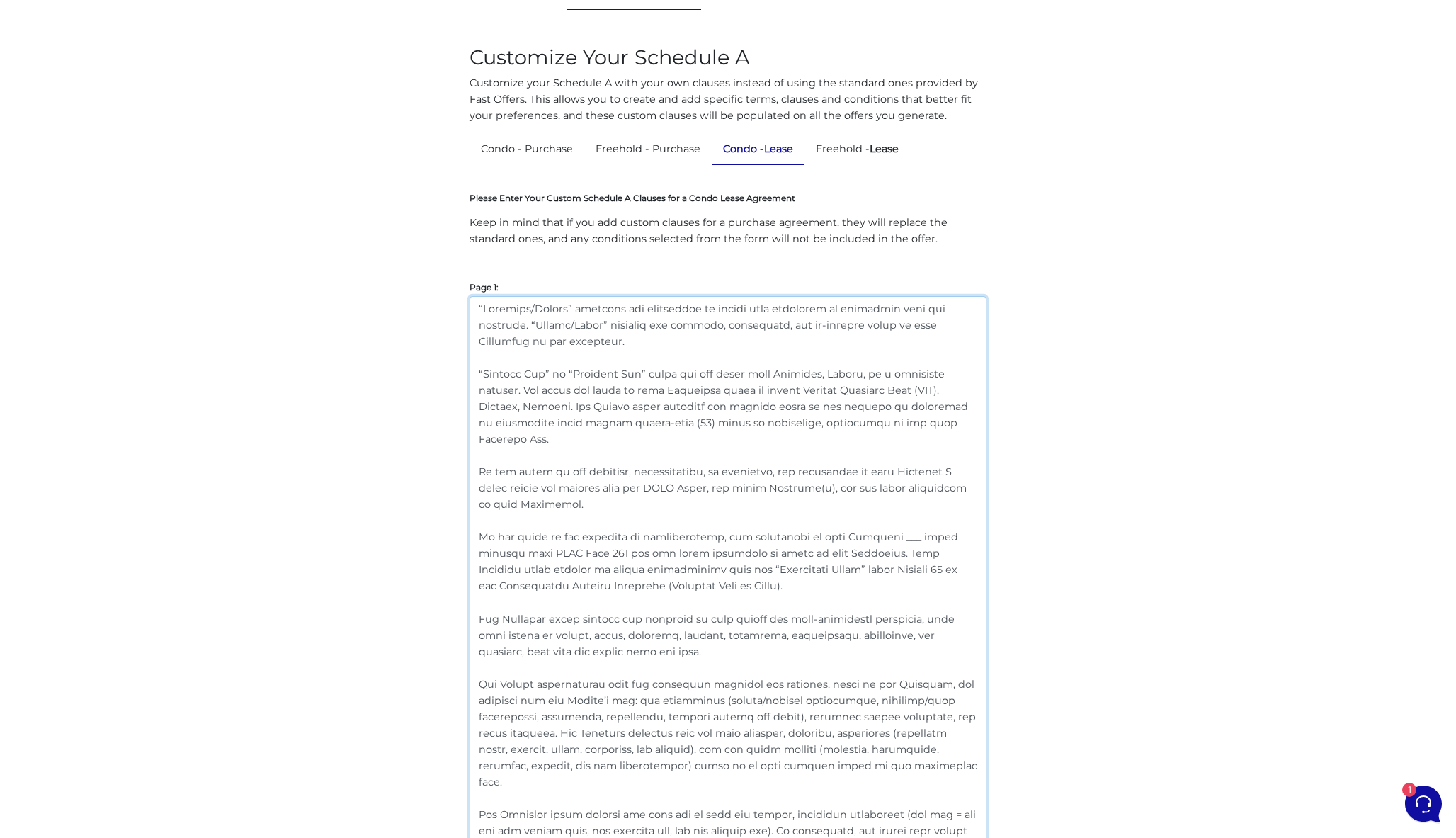
drag, startPoint x: 836, startPoint y: 551, endPoint x: 455, endPoint y: 540, distance: 381.2
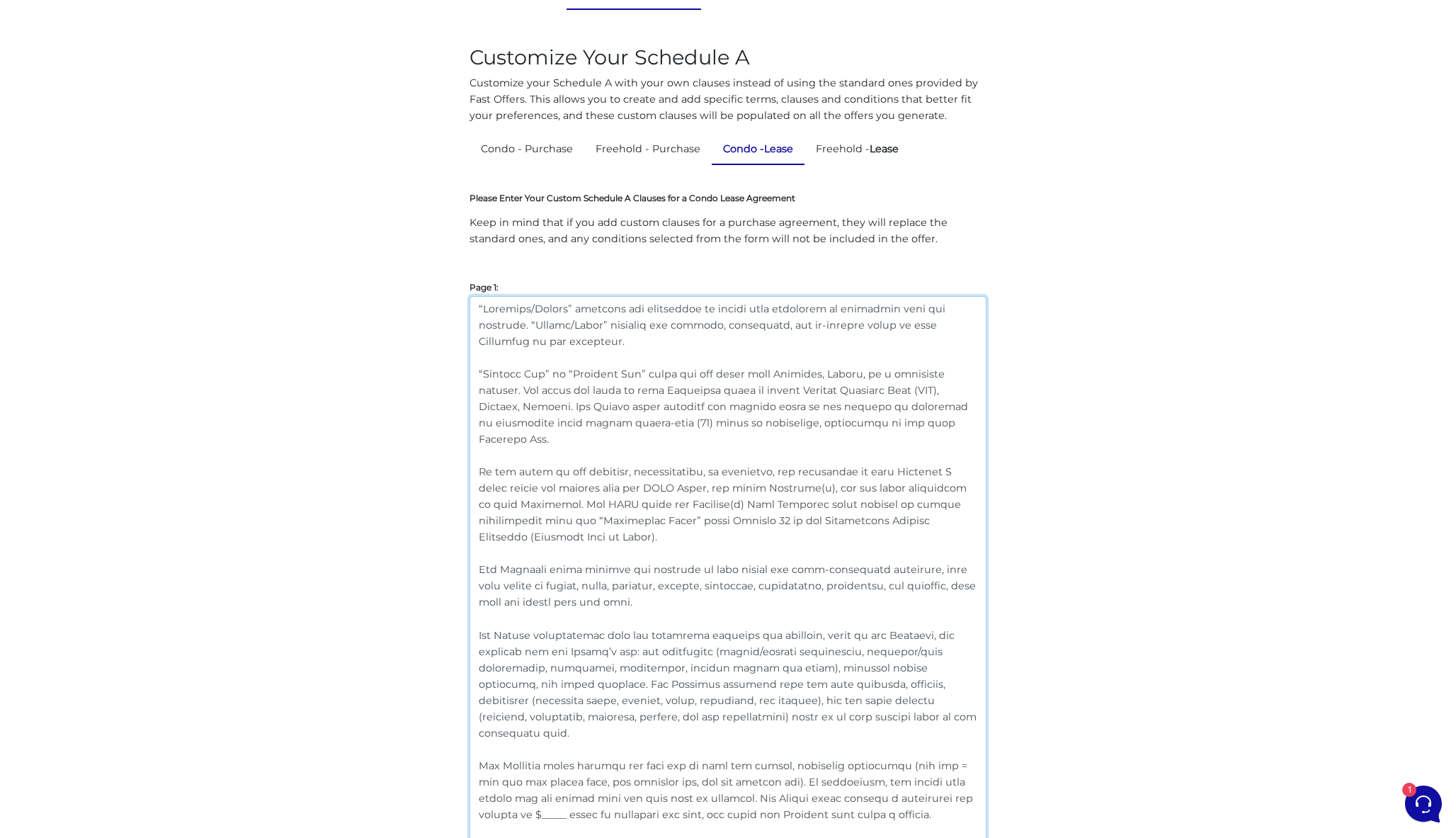
click at [647, 501] on textarea at bounding box center [728, 699] width 517 height 807
click at [727, 501] on textarea at bounding box center [728, 699] width 517 height 807
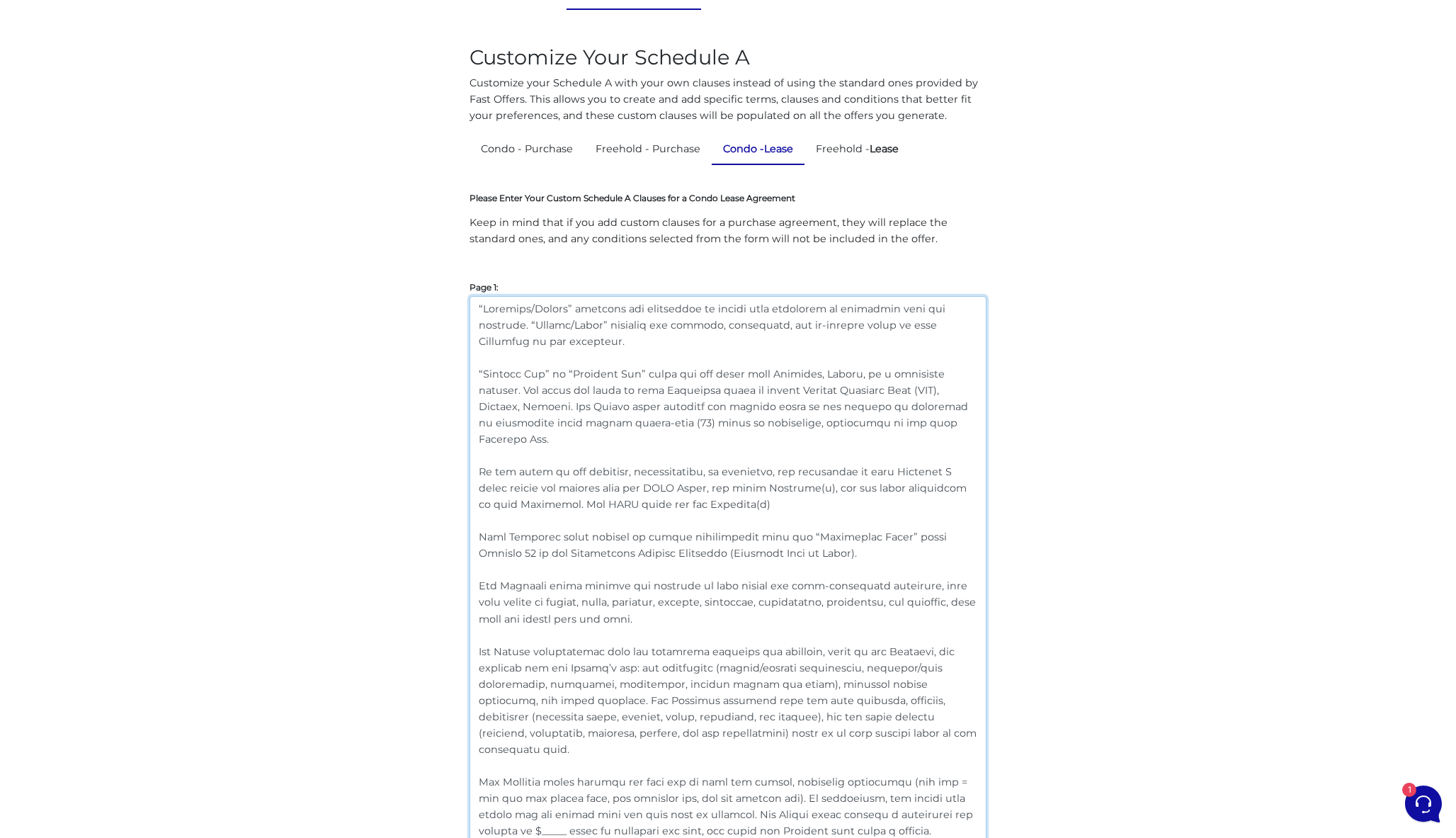
drag, startPoint x: 549, startPoint y: 535, endPoint x: 446, endPoint y: 534, distance: 103.0
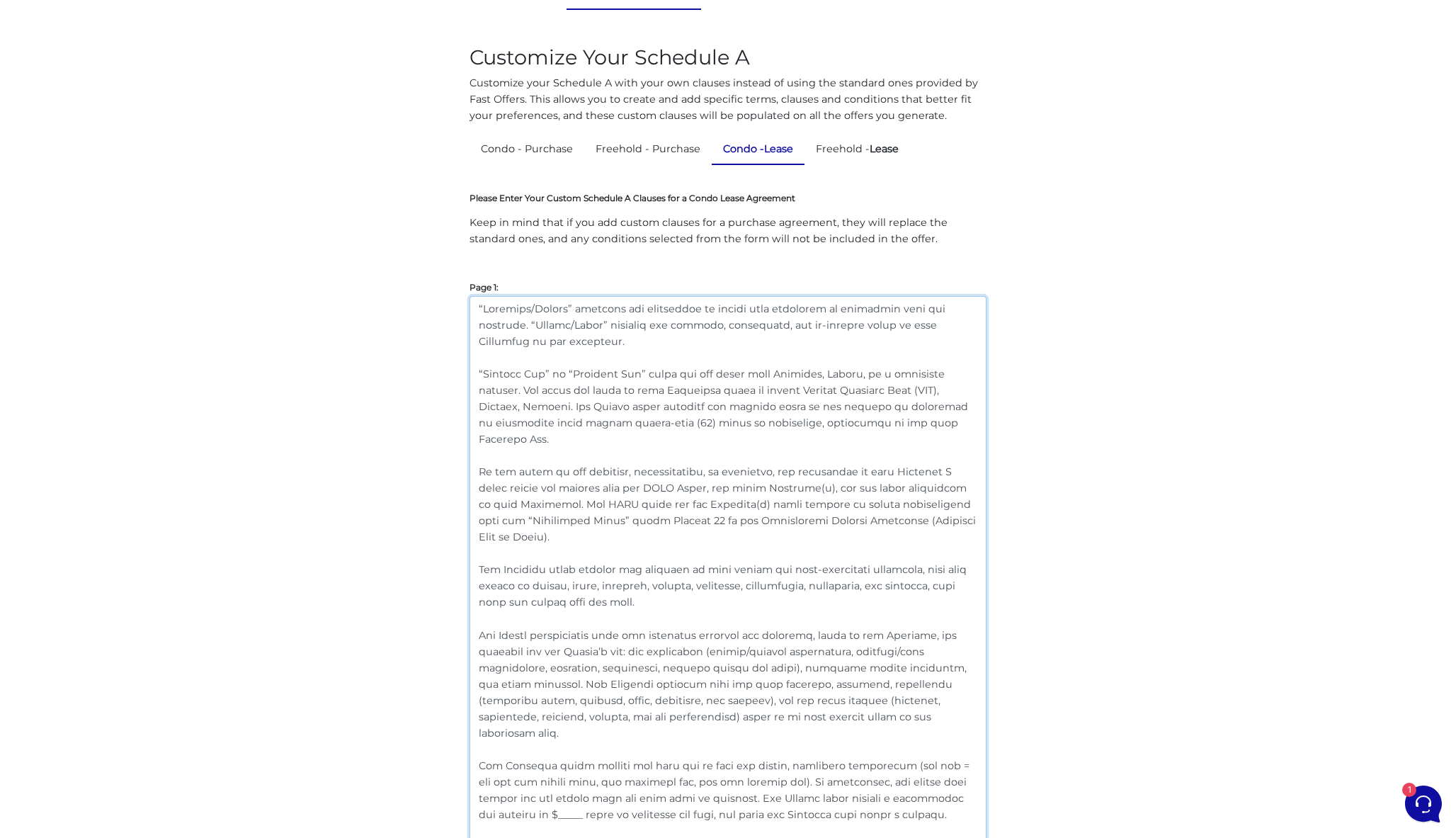
click at [885, 473] on textarea at bounding box center [728, 699] width 517 height 807
click at [665, 502] on textarea at bounding box center [728, 699] width 517 height 807
click at [686, 505] on textarea at bounding box center [728, 699] width 517 height 807
click at [770, 564] on textarea at bounding box center [728, 699] width 517 height 807
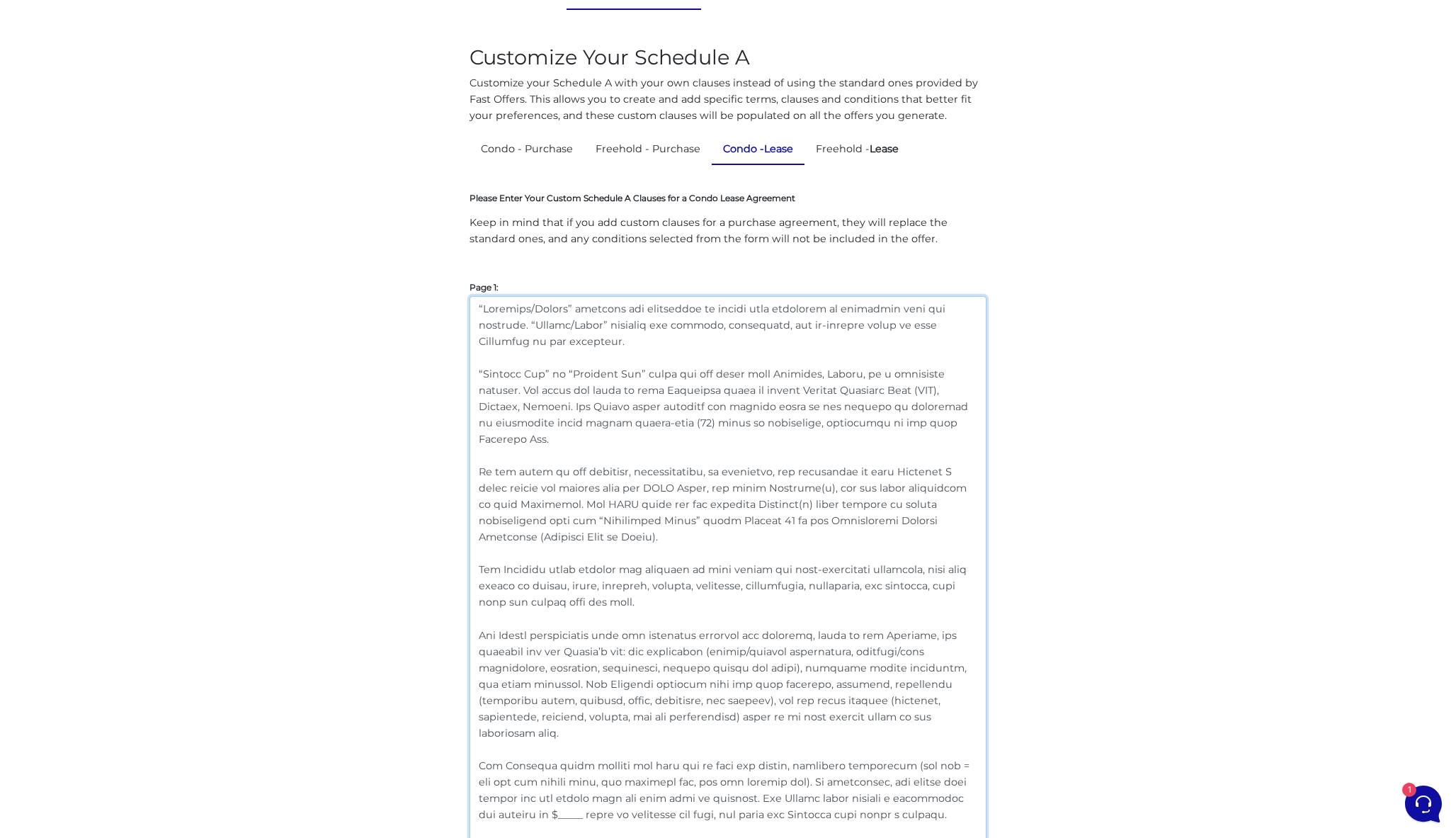
click at [730, 574] on textarea at bounding box center [728, 699] width 517 height 807
click at [713, 535] on textarea at bounding box center [728, 699] width 517 height 807
click at [723, 542] on textarea at bounding box center [728, 699] width 517 height 807
click at [684, 499] on textarea at bounding box center [728, 699] width 517 height 807
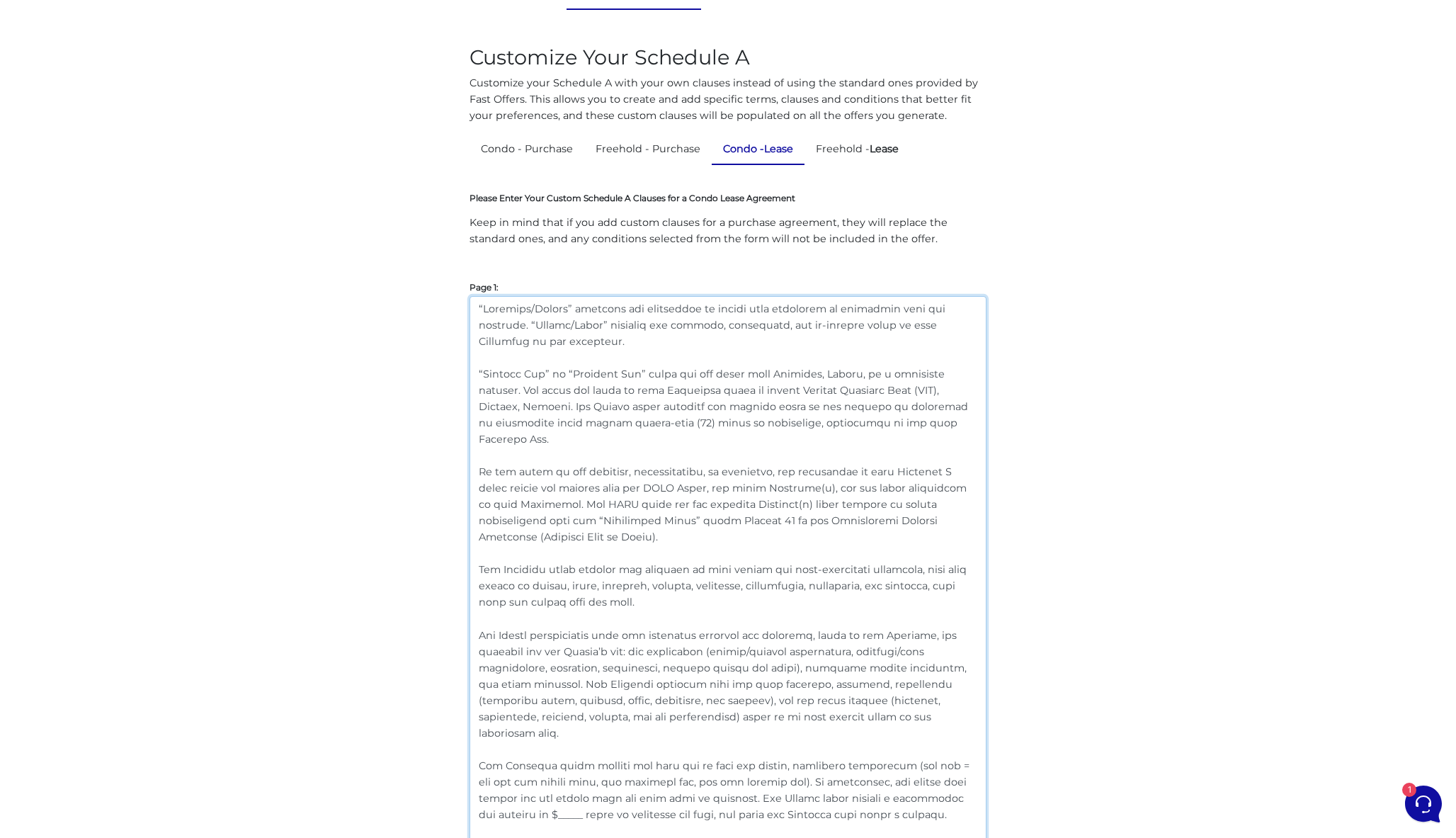
click at [694, 500] on textarea at bounding box center [728, 699] width 517 height 807
click at [763, 557] on textarea at bounding box center [728, 699] width 517 height 807
click at [689, 504] on textarea at bounding box center [728, 699] width 517 height 807
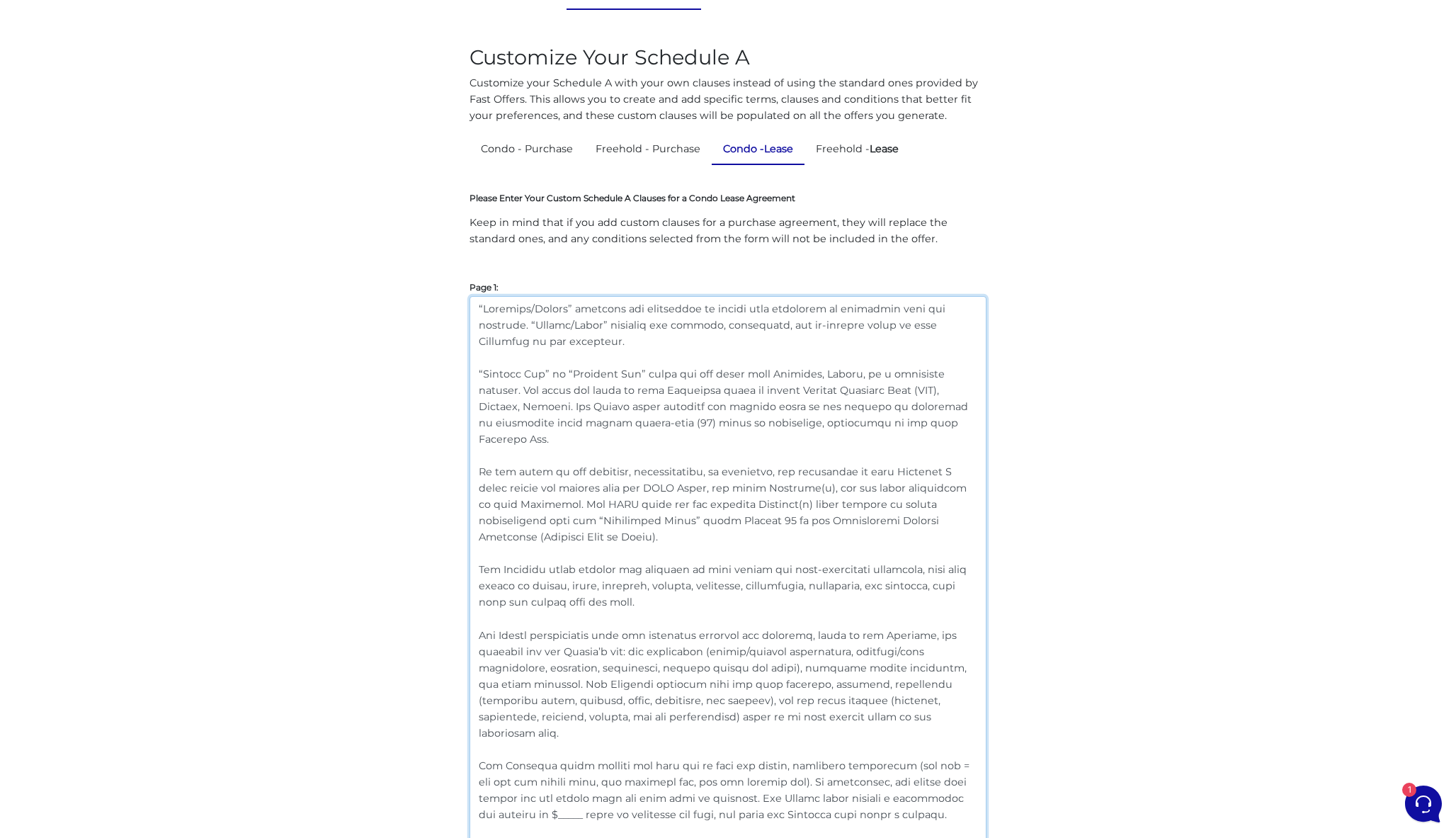
click at [594, 534] on textarea at bounding box center [728, 699] width 517 height 807
click at [924, 465] on textarea at bounding box center [728, 699] width 517 height 807
click at [701, 538] on textarea at bounding box center [728, 699] width 517 height 807
drag, startPoint x: 654, startPoint y: 534, endPoint x: 457, endPoint y: 472, distance: 206.5
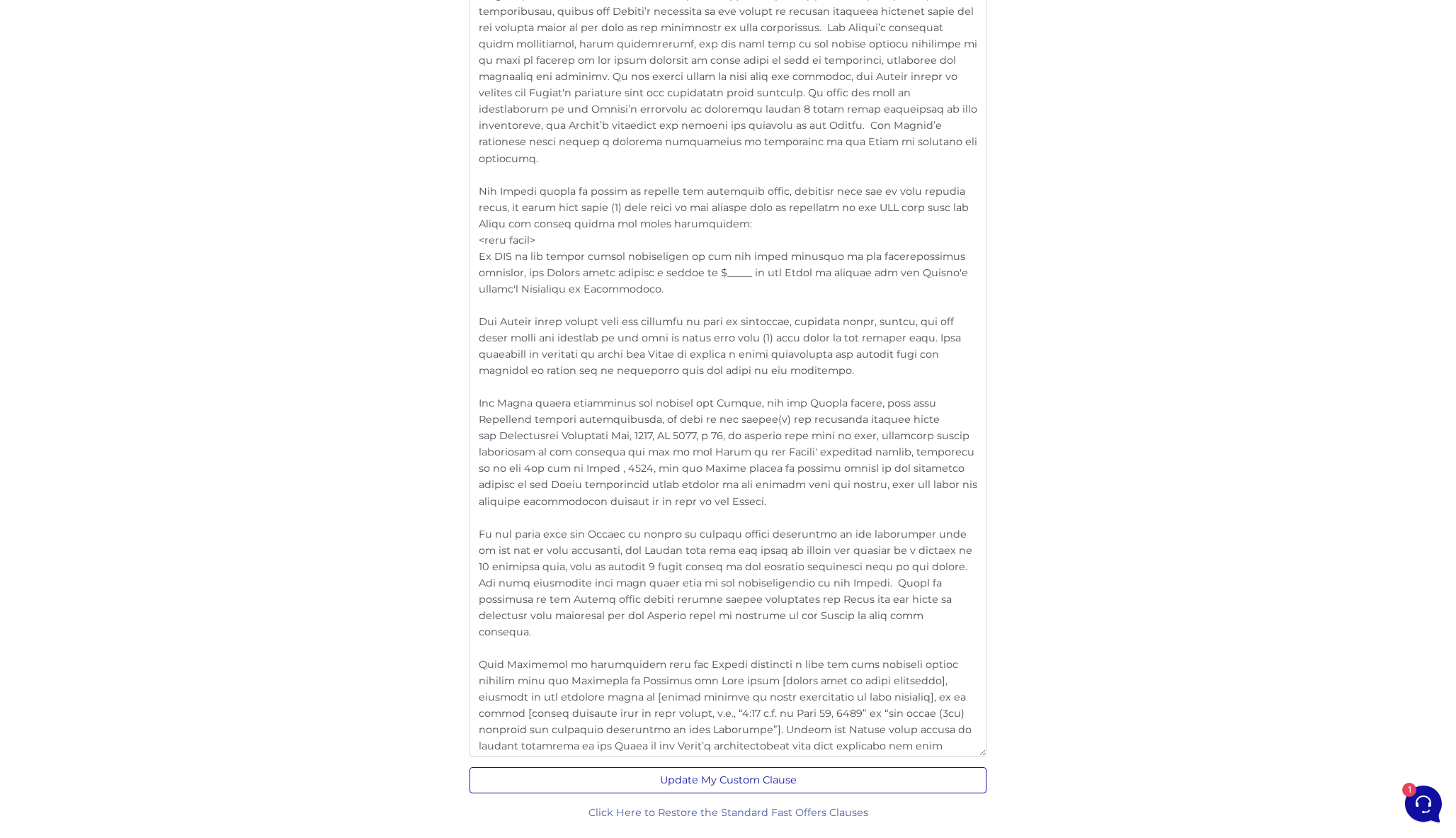
scroll to position [2667, 0]
type textarea "“Landlord/Seller” includes any individual or entity with ownership or authority…"
click at [780, 773] on button "Update My Custom Clause" at bounding box center [728, 780] width 517 height 26
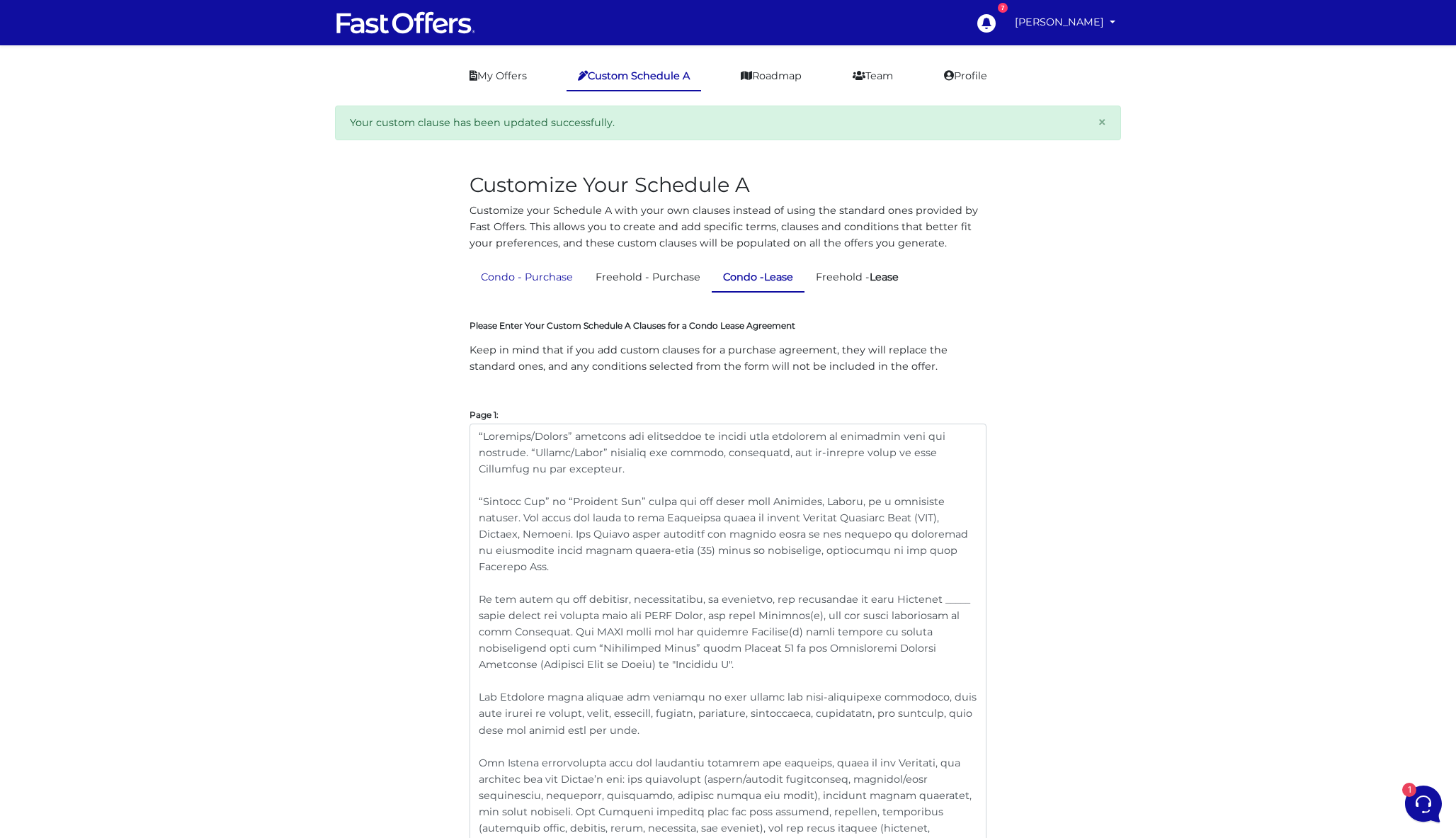
click at [497, 267] on link "Condo - Purchase" at bounding box center [527, 277] width 114 height 28
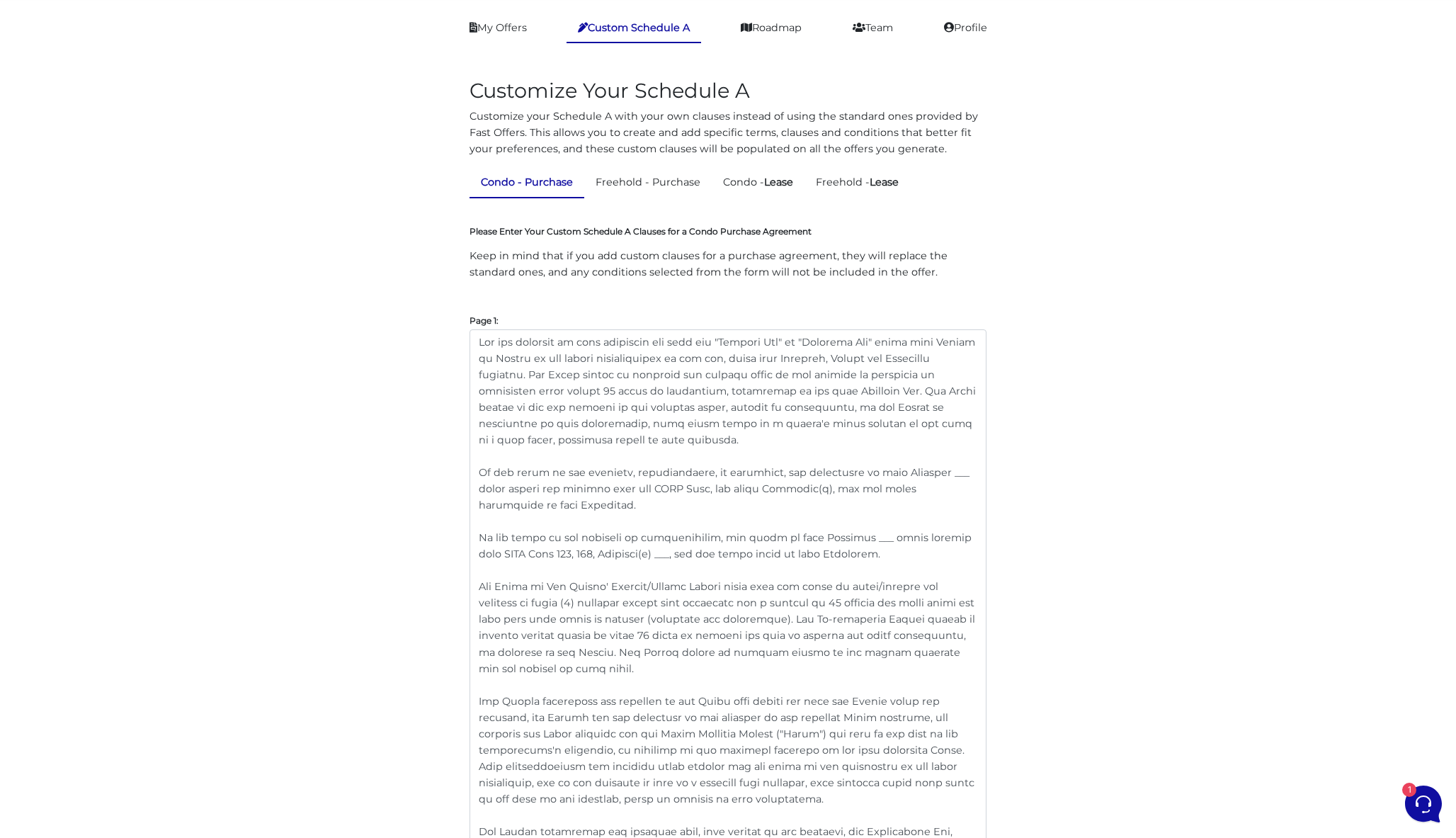
scroll to position [65, 0]
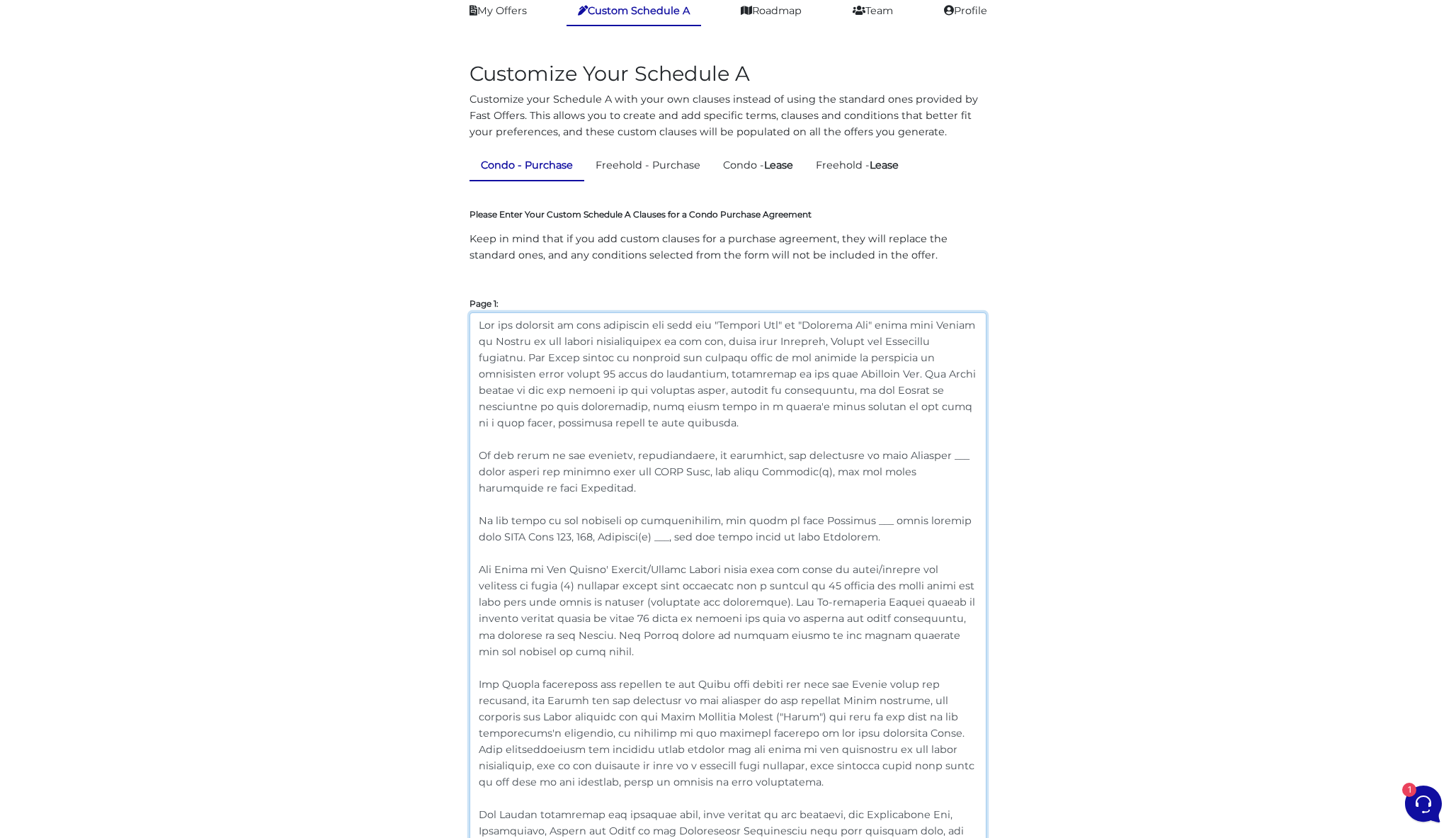
click at [691, 421] on textarea at bounding box center [728, 707] width 517 height 790
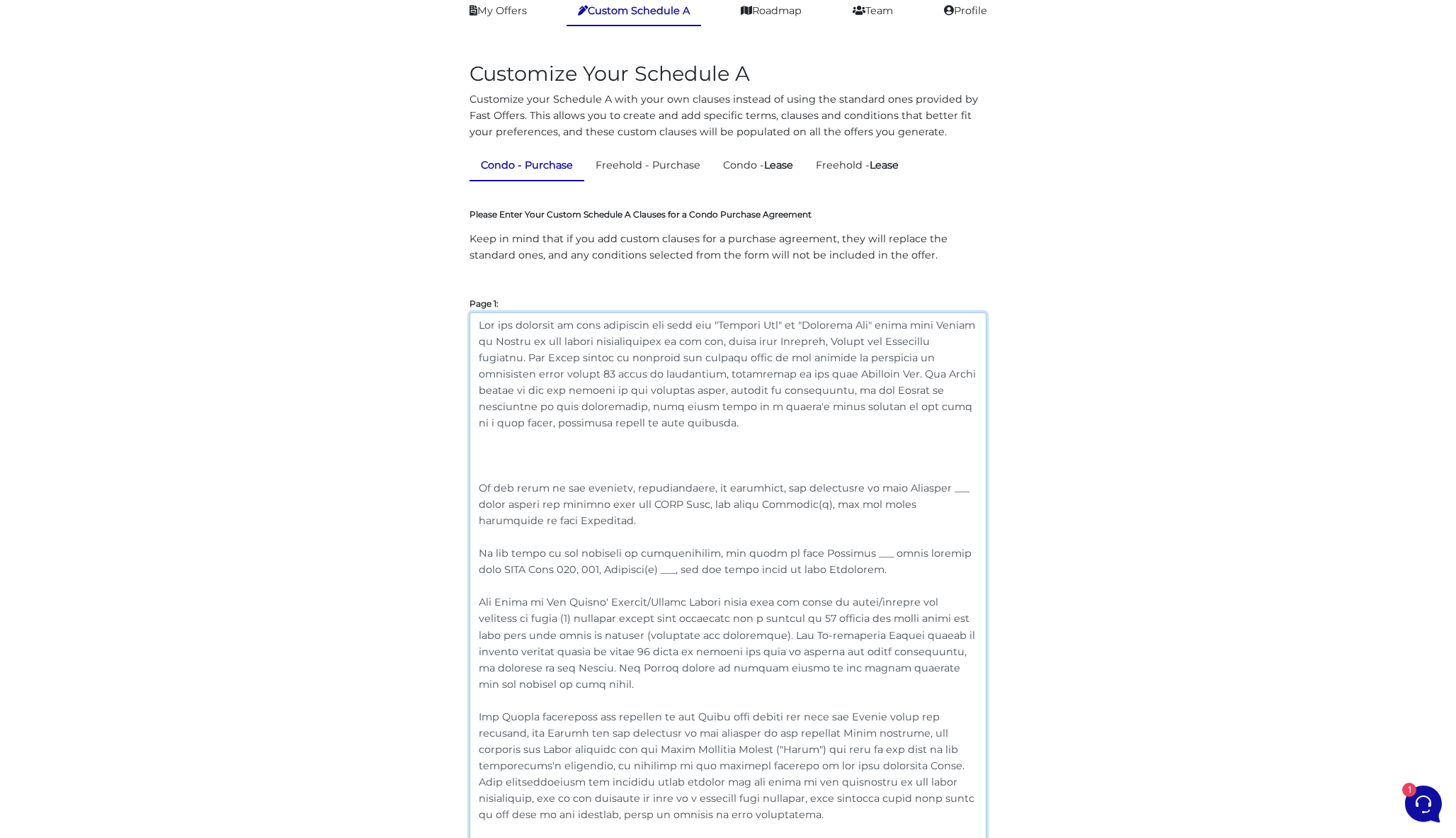
paste textarea "In the event of any conflict, inconsistency, or ambiguity, the provisions of th…"
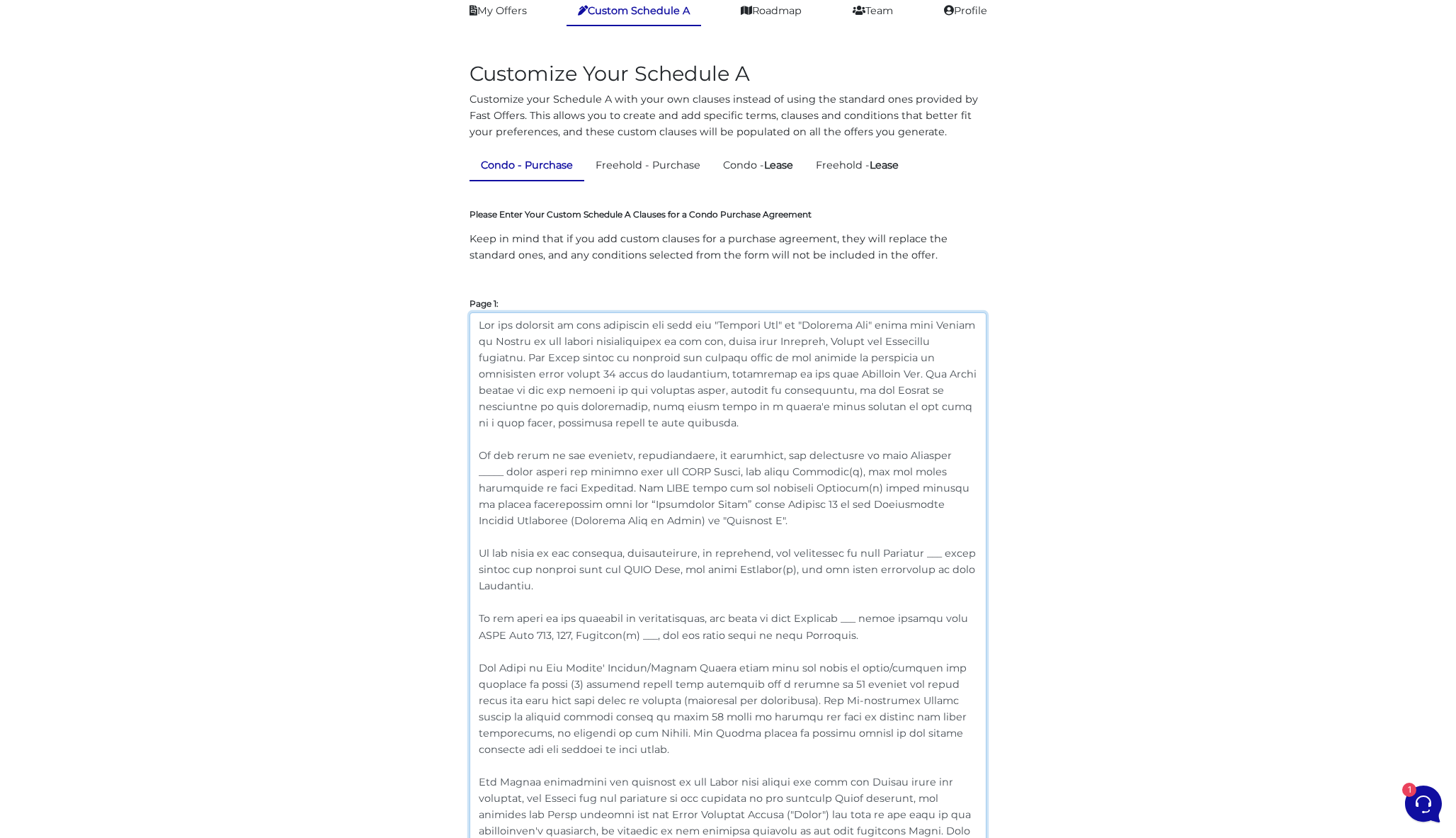
drag, startPoint x: 569, startPoint y: 586, endPoint x: 541, endPoint y: 482, distance: 107.7
click at [541, 482] on textarea at bounding box center [728, 756] width 517 height 888
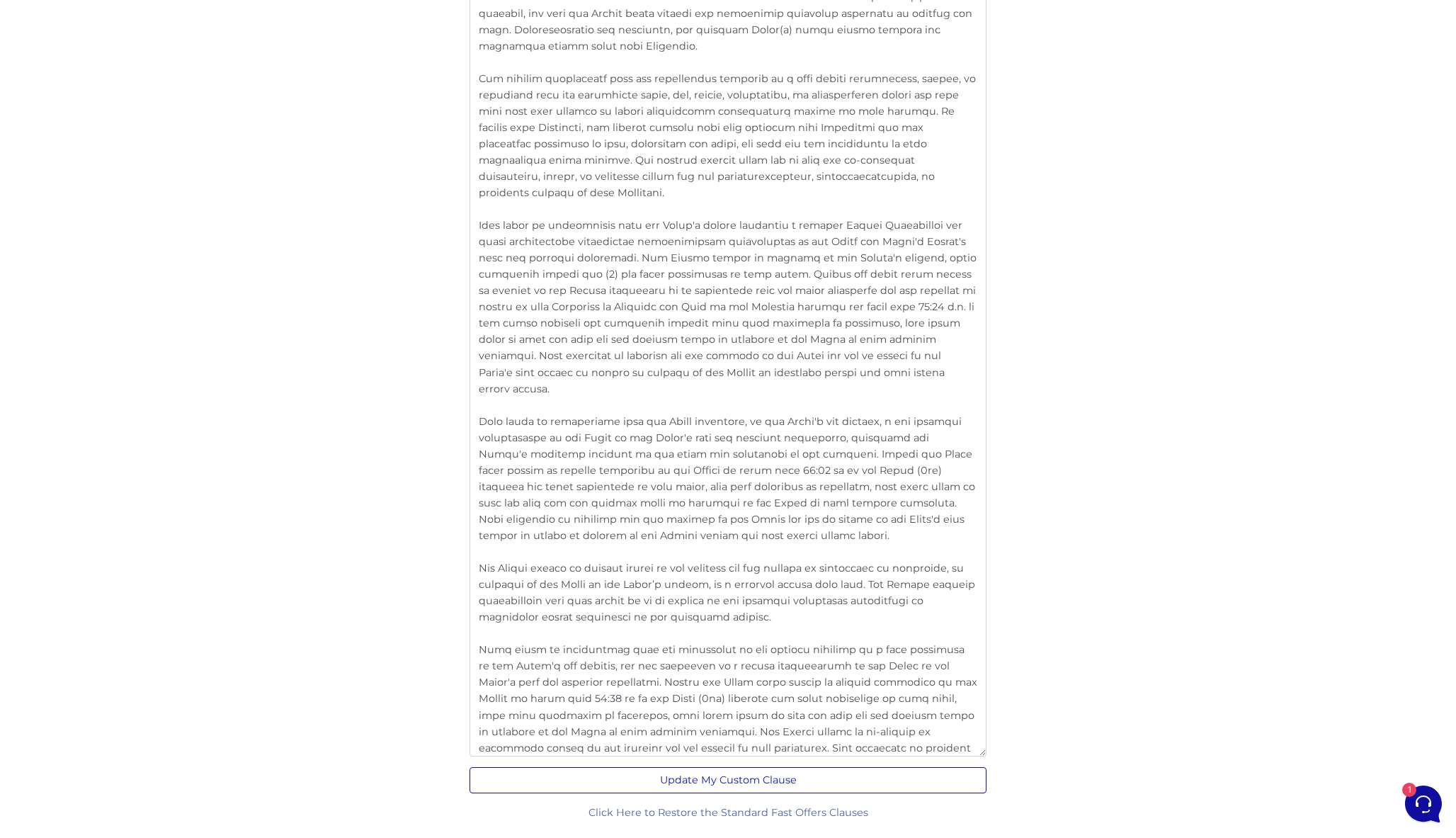
scroll to position [2183, 0]
type textarea "For all purposes of this agreement the term use "Banking Day" or "Business Day"…"
click at [746, 780] on button "Update My Custom Clause" at bounding box center [728, 780] width 517 height 26
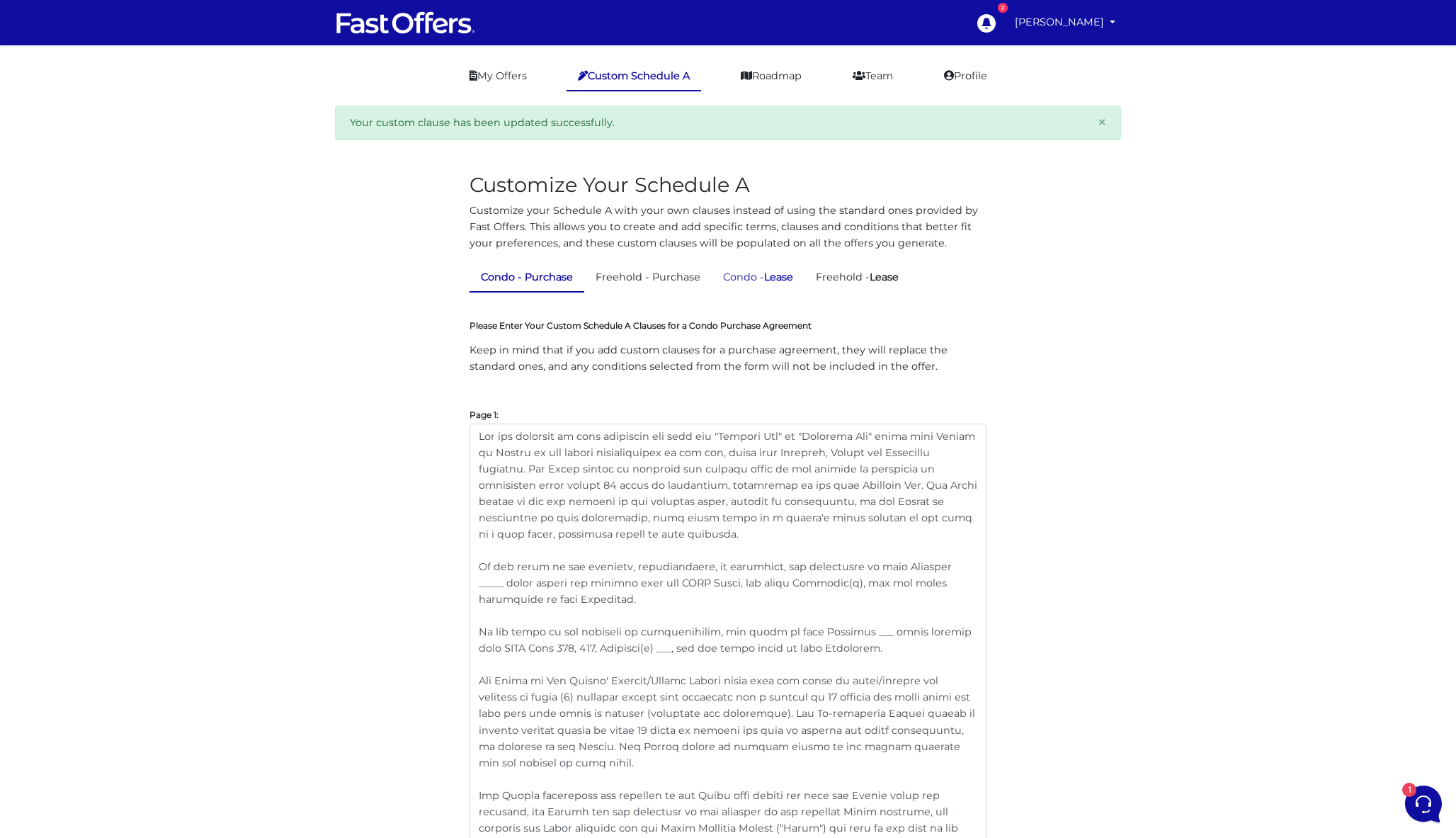
click at [763, 275] on link "Condo - Lease" at bounding box center [757, 277] width 93 height 28
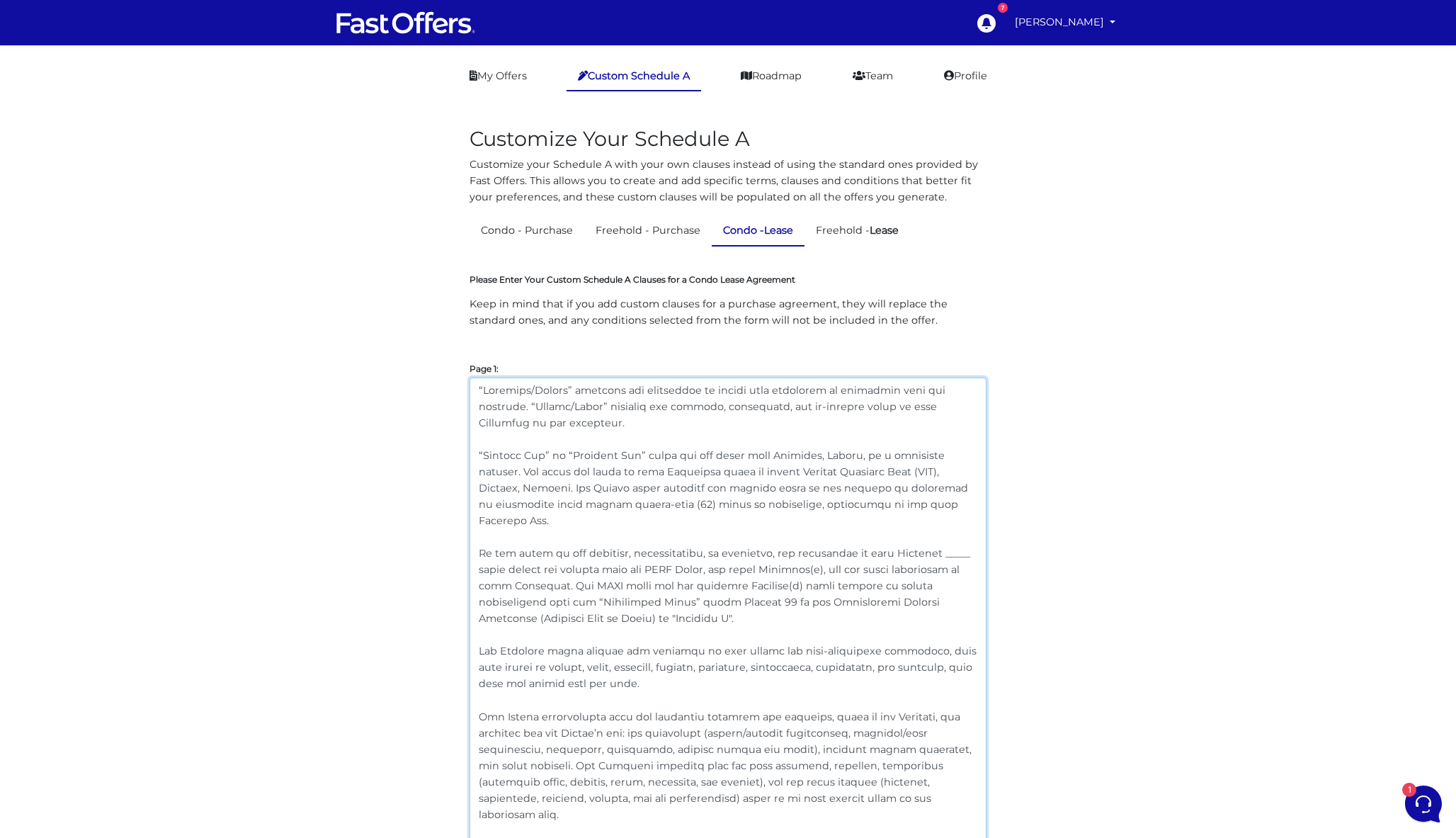
drag, startPoint x: 649, startPoint y: 619, endPoint x: 441, endPoint y: 557, distance: 217.0
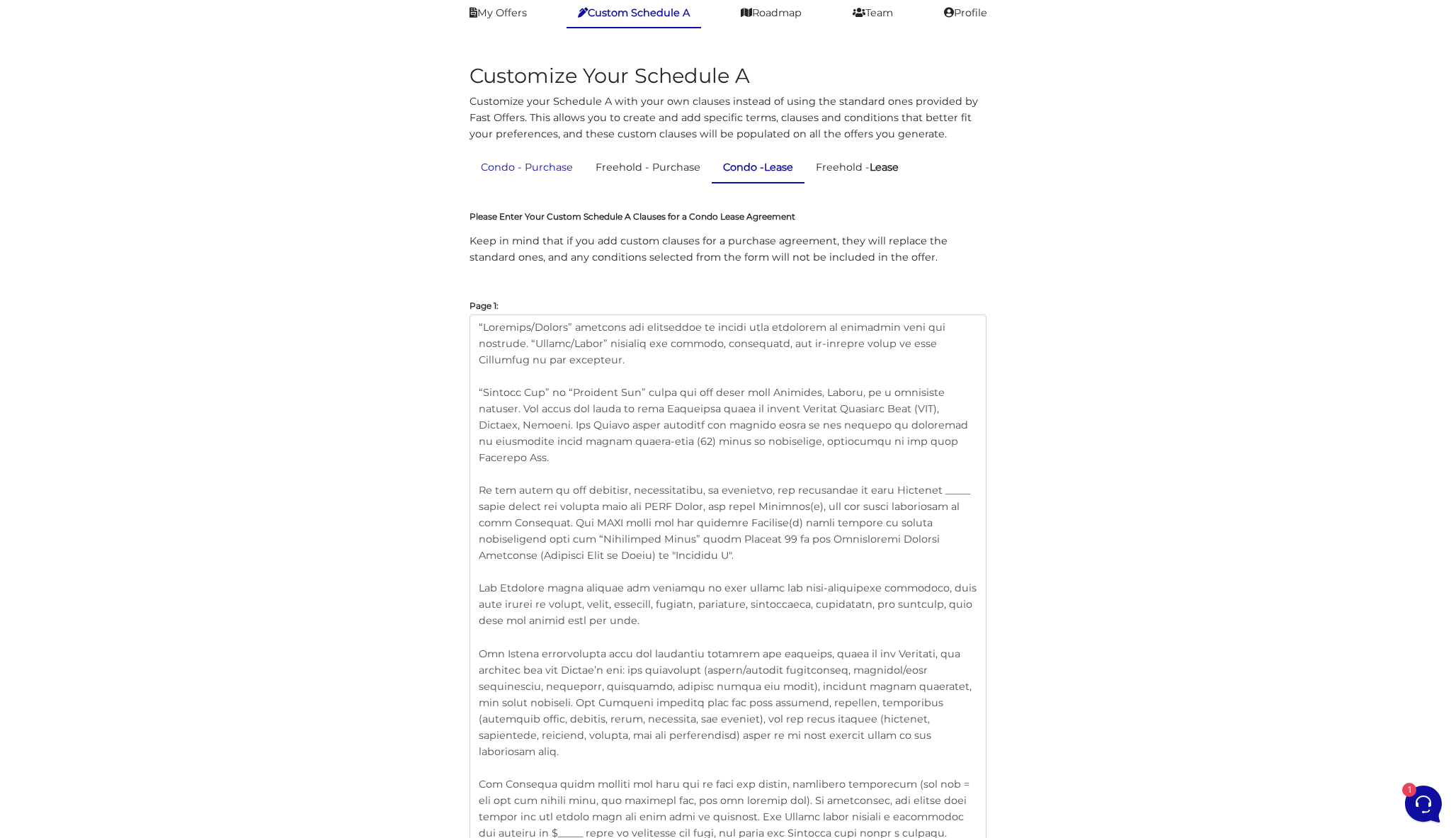
click at [543, 165] on link "Condo - Purchase" at bounding box center [527, 167] width 114 height 28
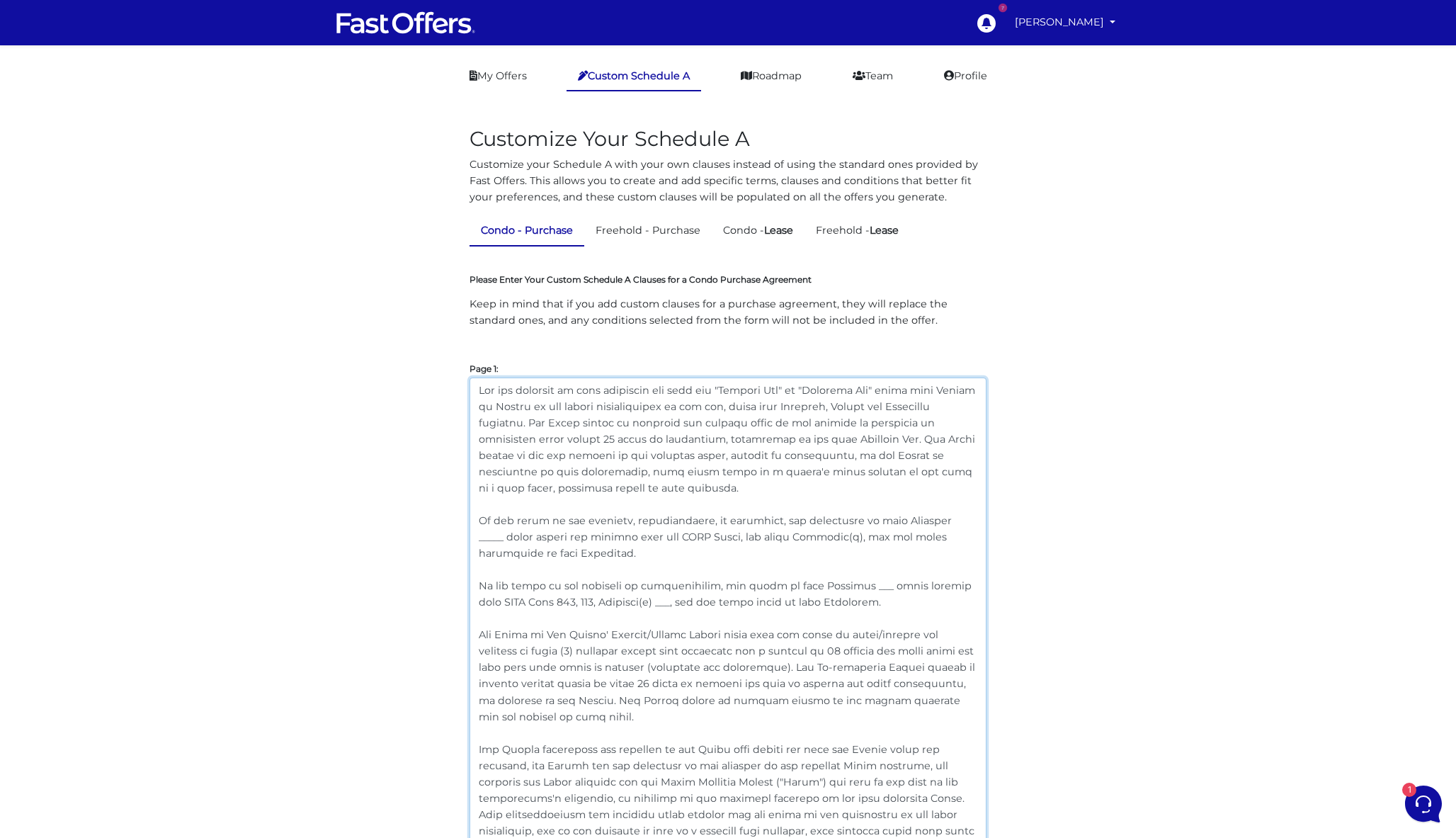
drag, startPoint x: 840, startPoint y: 604, endPoint x: 465, endPoint y: 585, distance: 375.5
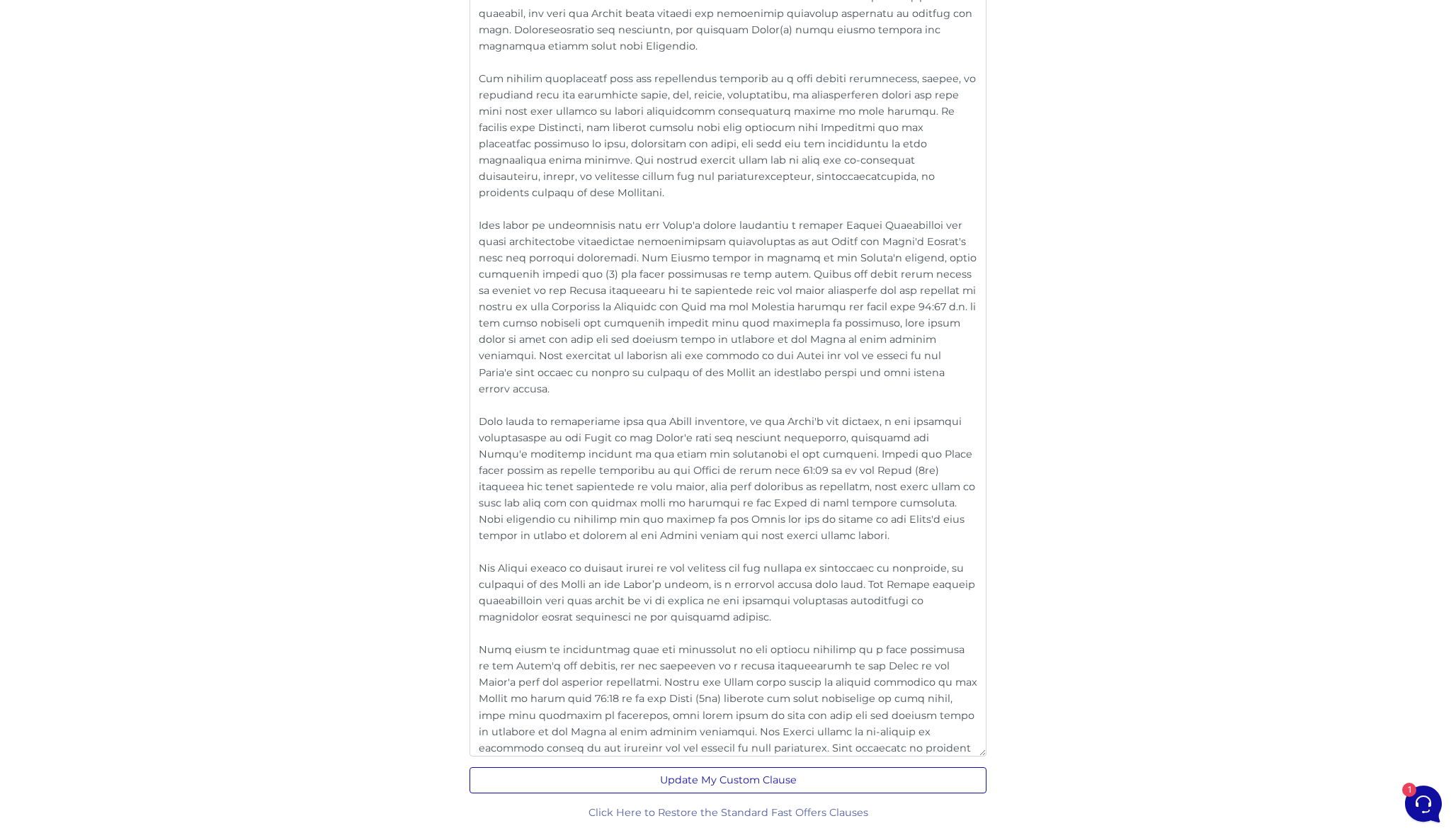
scroll to position [2134, 0]
type textarea "For all purposes of this agreement the term use "Banking Day" or "Business Day"…"
click at [743, 790] on button "Update My Custom Clause" at bounding box center [728, 780] width 517 height 26
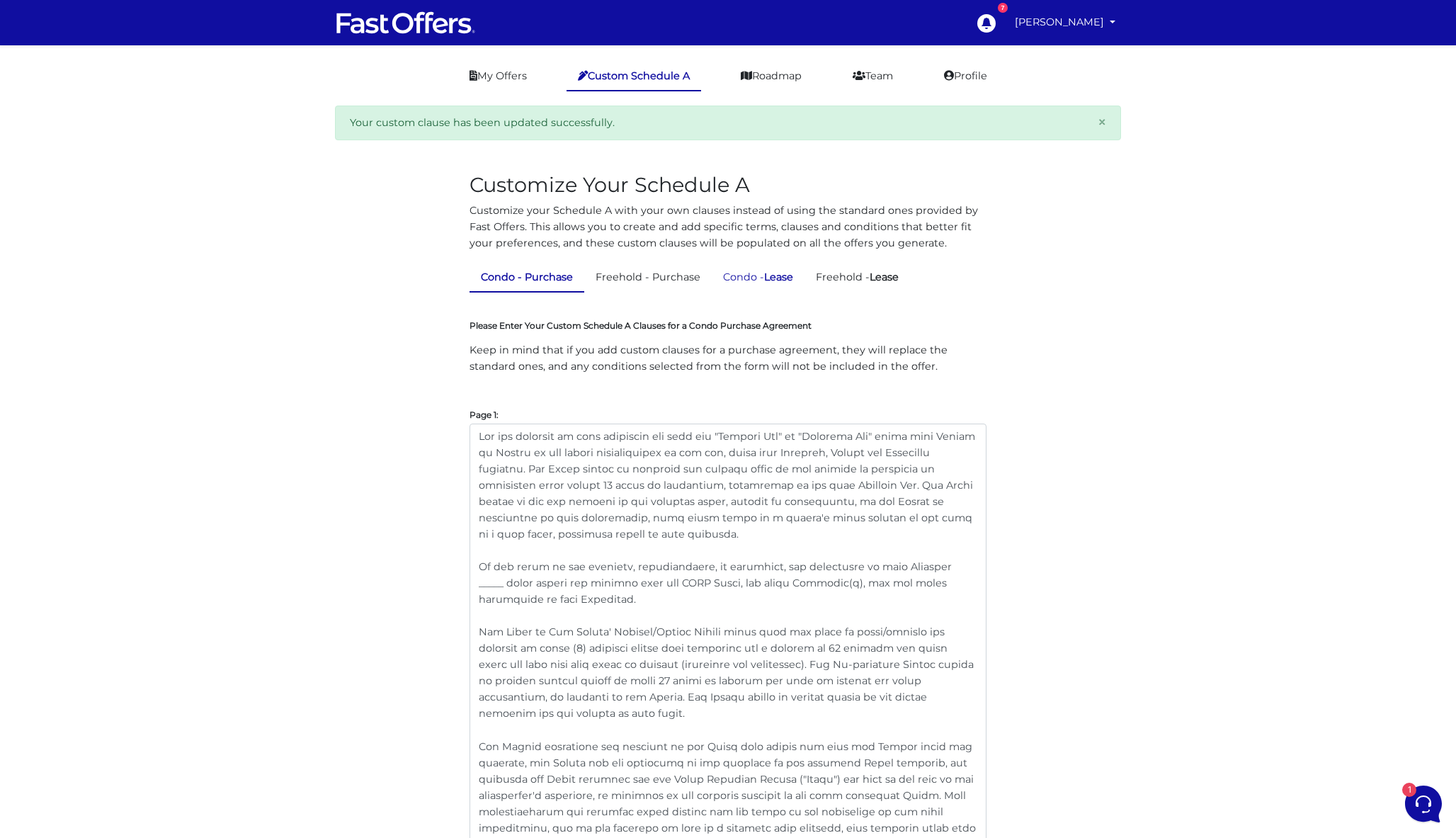
click at [783, 281] on strong "Lease" at bounding box center [778, 277] width 29 height 13
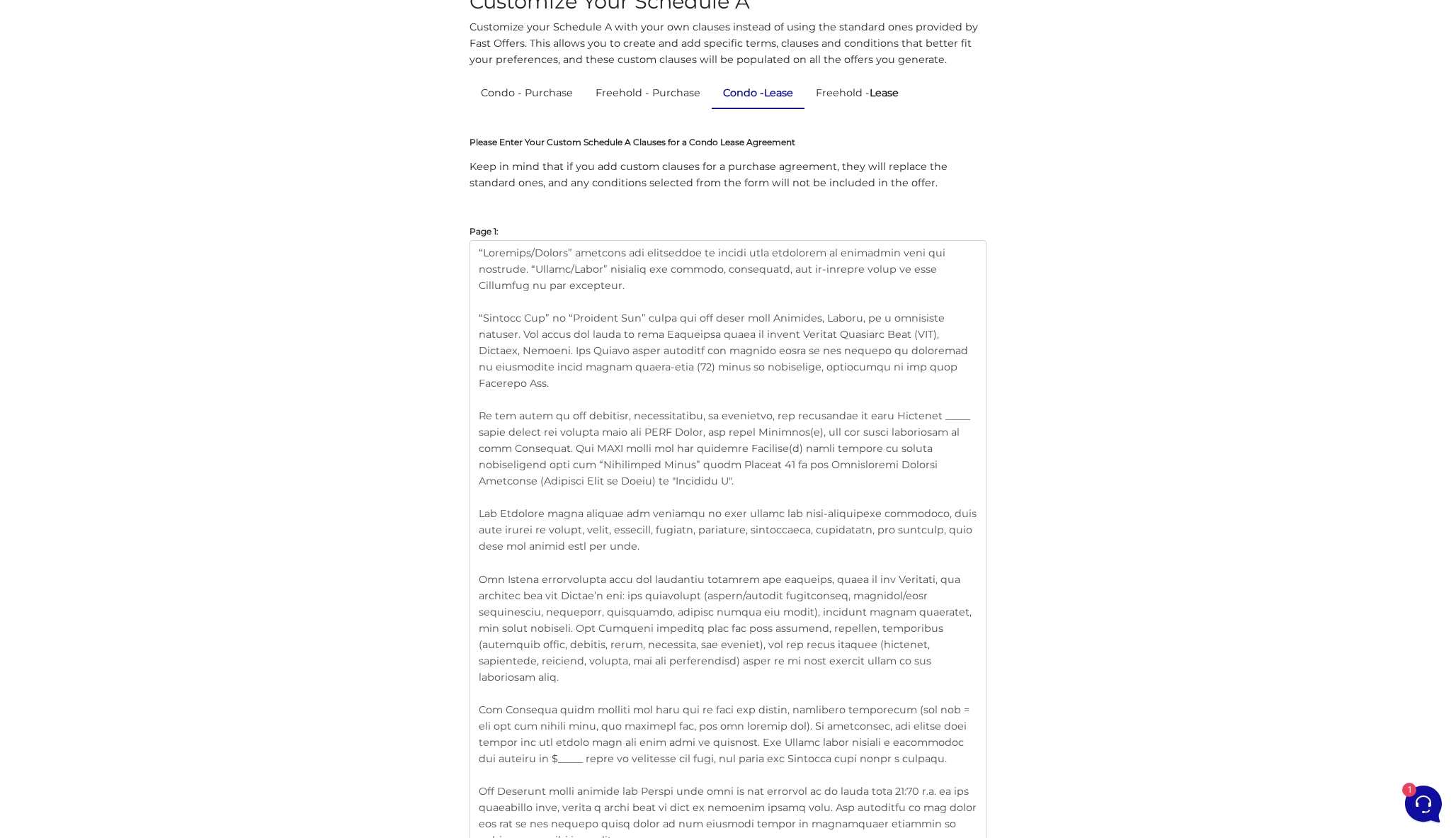
scroll to position [141, 0]
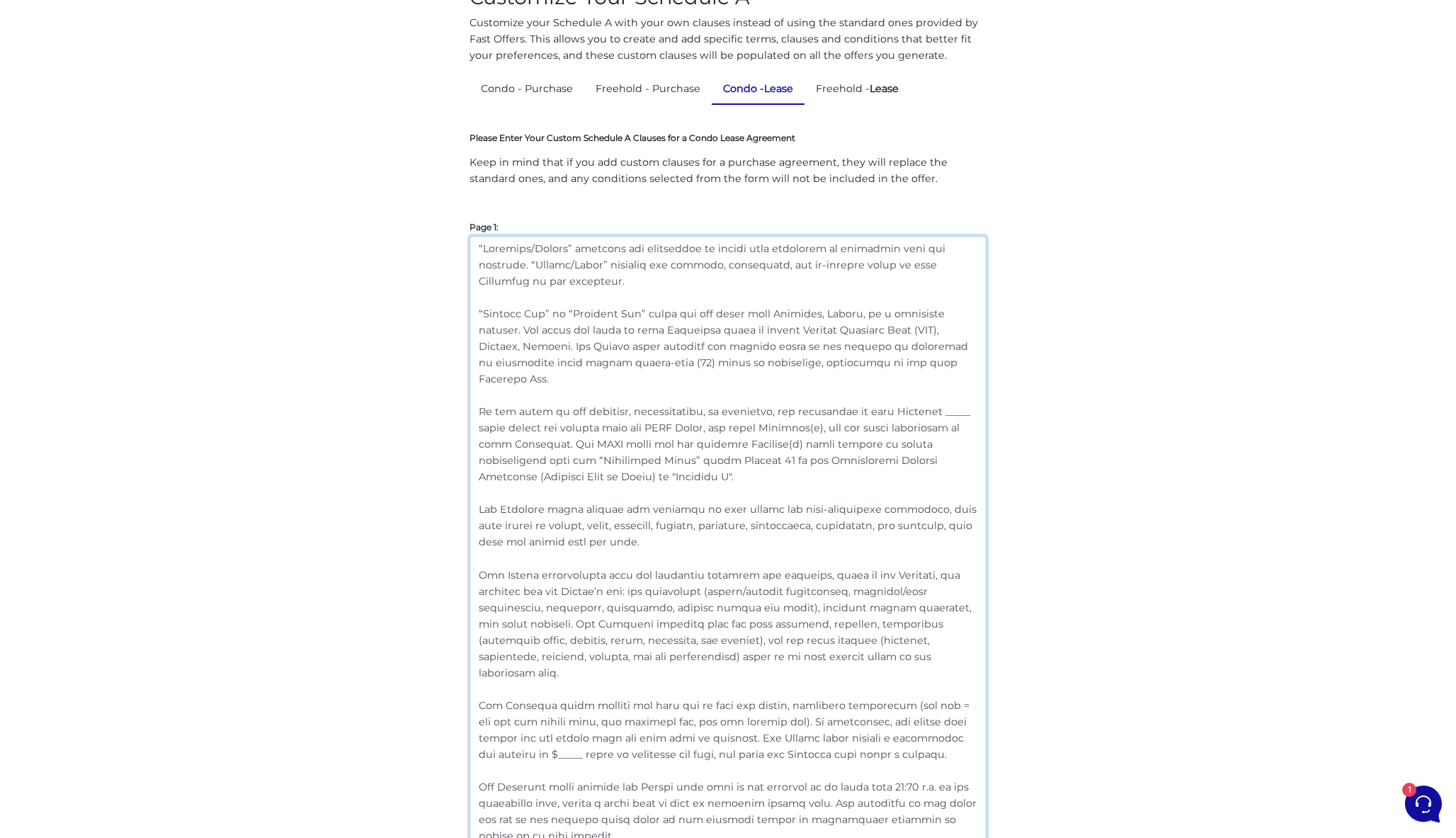
drag, startPoint x: 563, startPoint y: 381, endPoint x: 459, endPoint y: 316, distance: 122.6
click at [785, 377] on textarea at bounding box center [728, 639] width 517 height 807
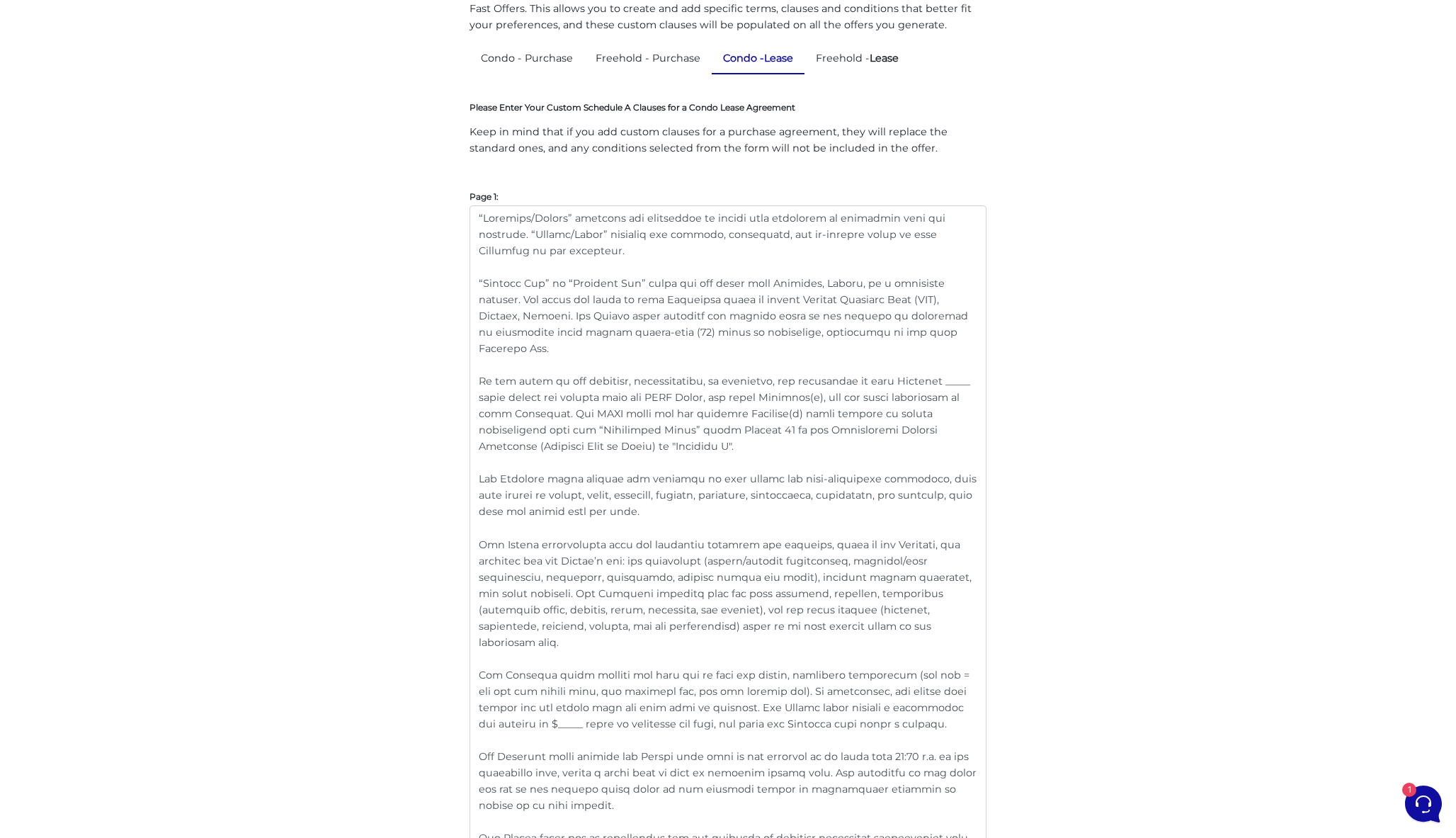
scroll to position [183, 0]
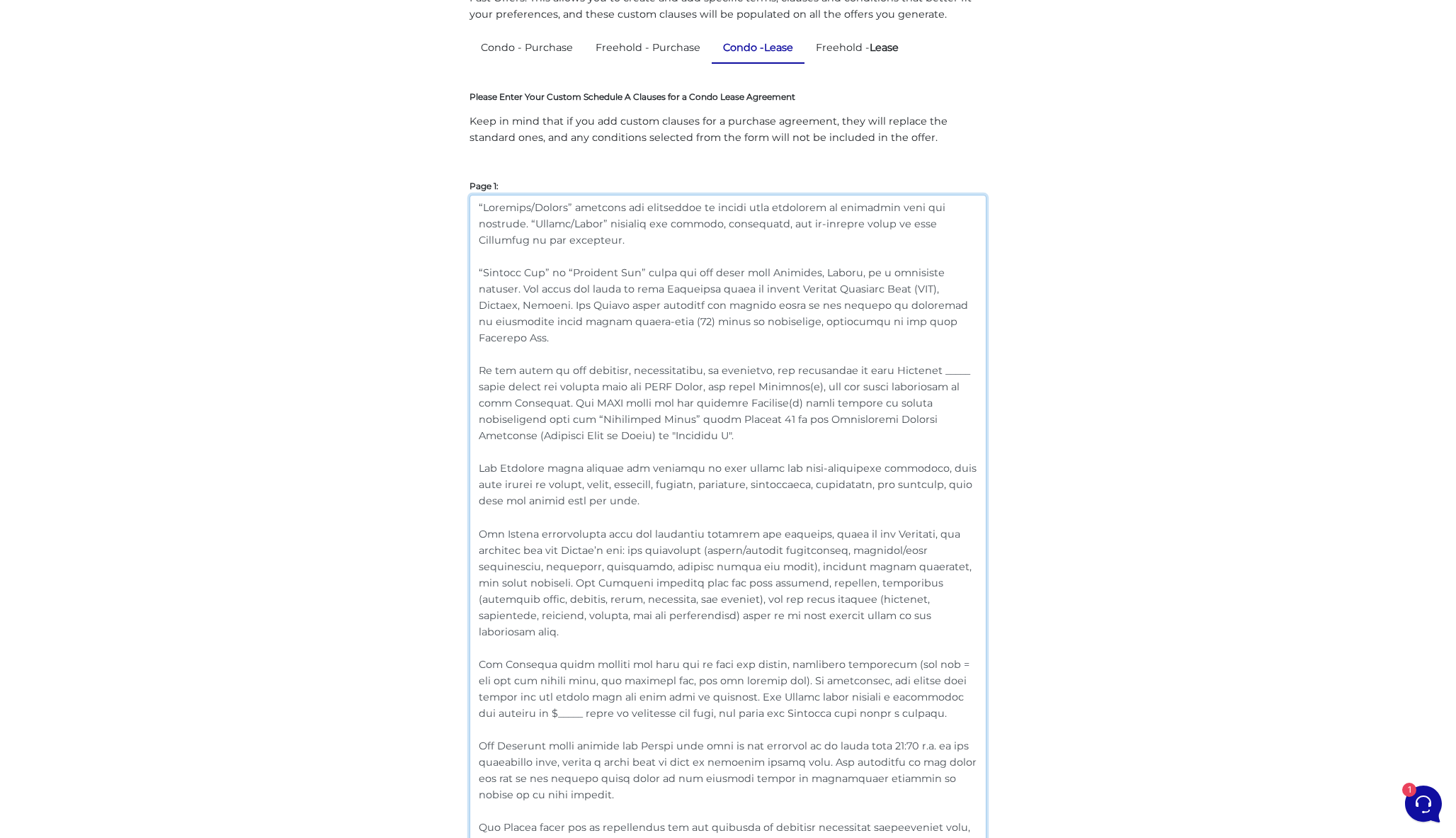
drag, startPoint x: 650, startPoint y: 442, endPoint x: 433, endPoint y: 184, distance: 337.1
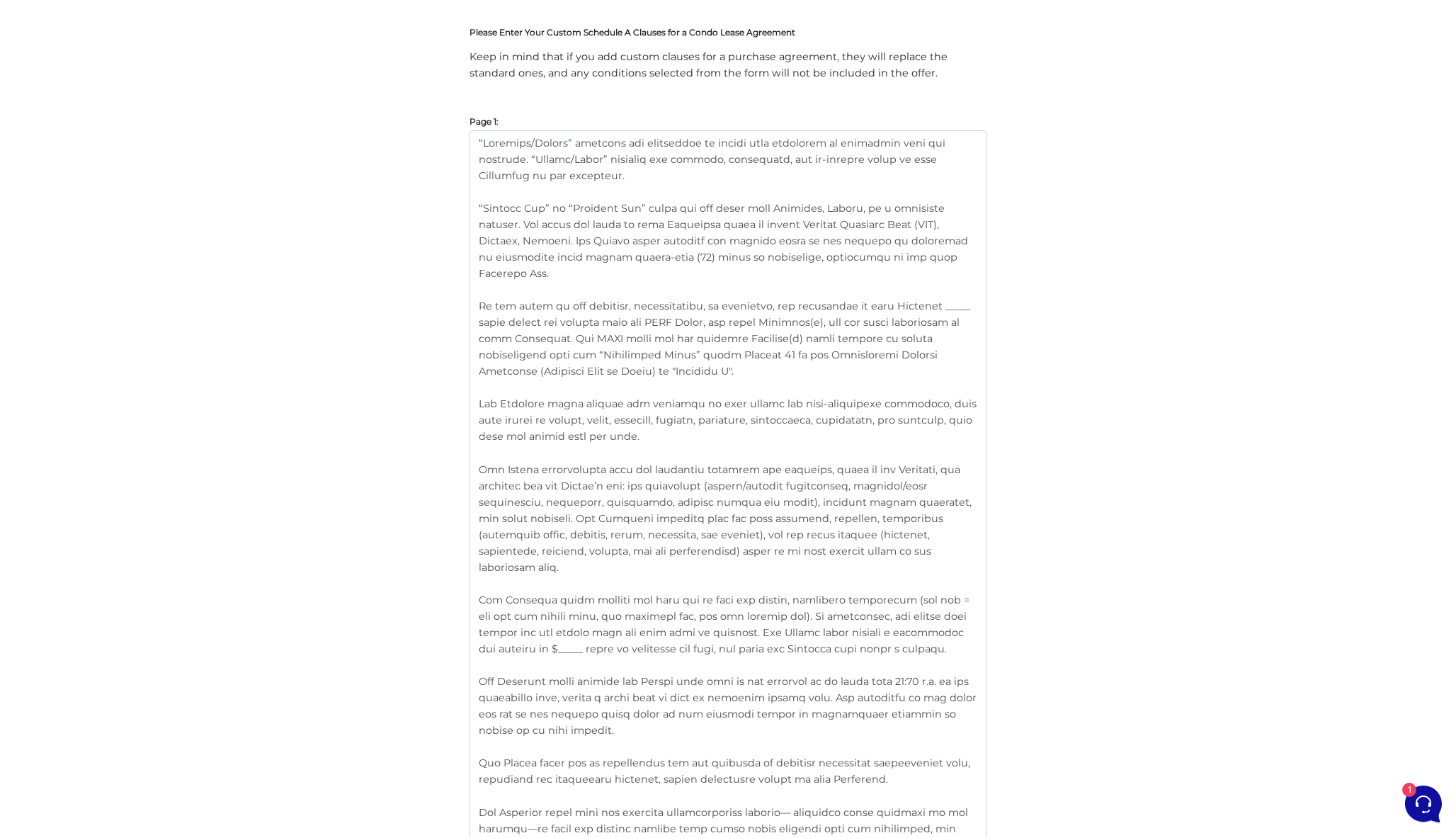
scroll to position [249, 0]
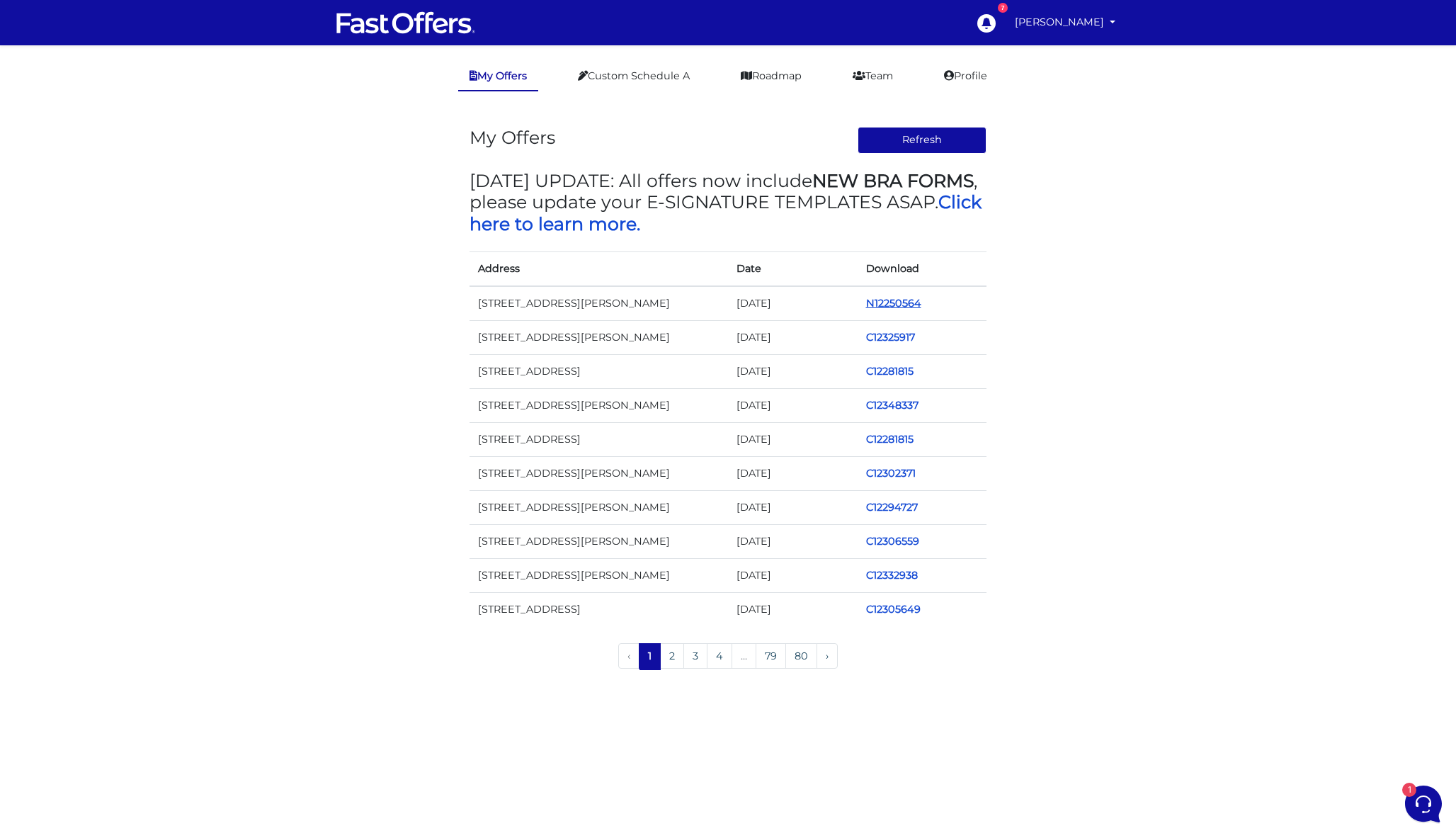
click at [916, 301] on link "N12250564" at bounding box center [894, 303] width 55 height 13
